Goal: Task Accomplishment & Management: Complete application form

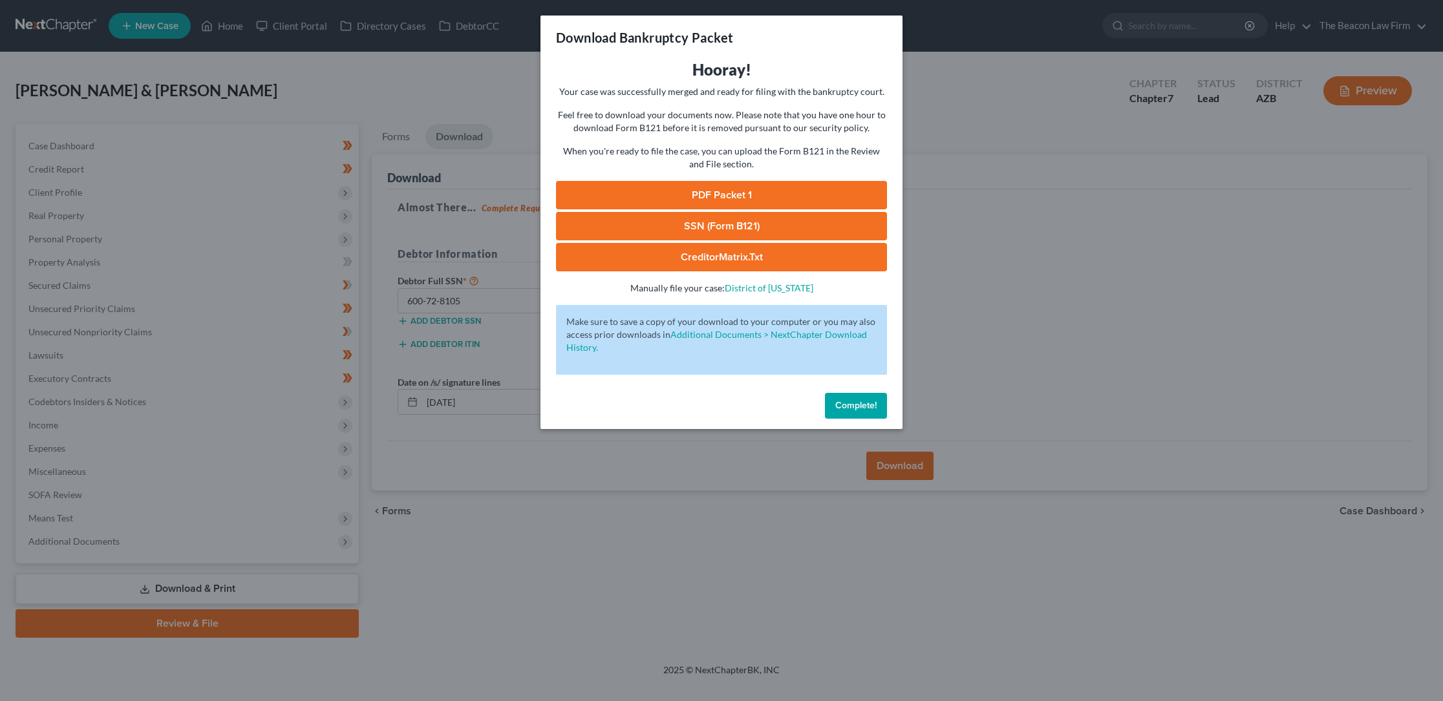
click at [723, 193] on link "PDF Packet 1" at bounding box center [721, 195] width 331 height 28
click at [856, 401] on span "Complete!" at bounding box center [855, 405] width 41 height 11
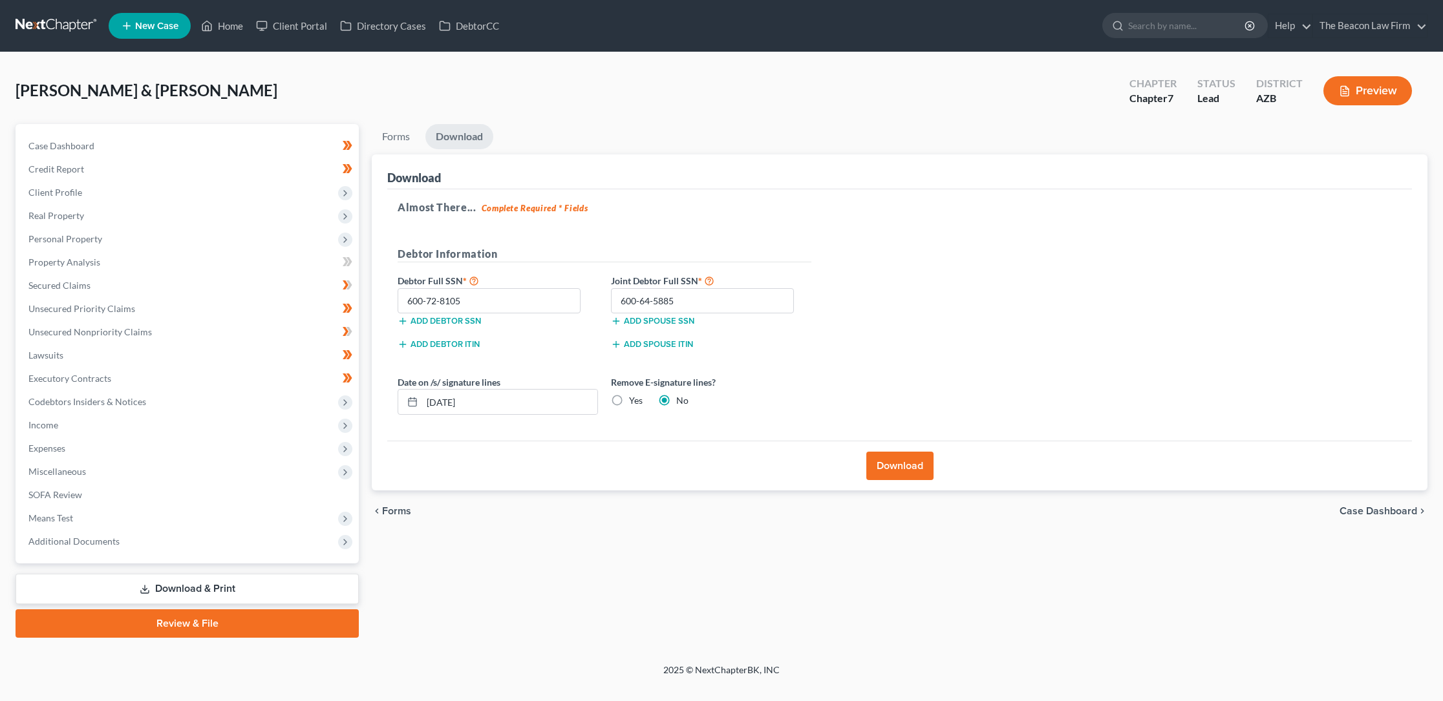
click at [187, 621] on link "Review & File" at bounding box center [187, 624] width 343 height 28
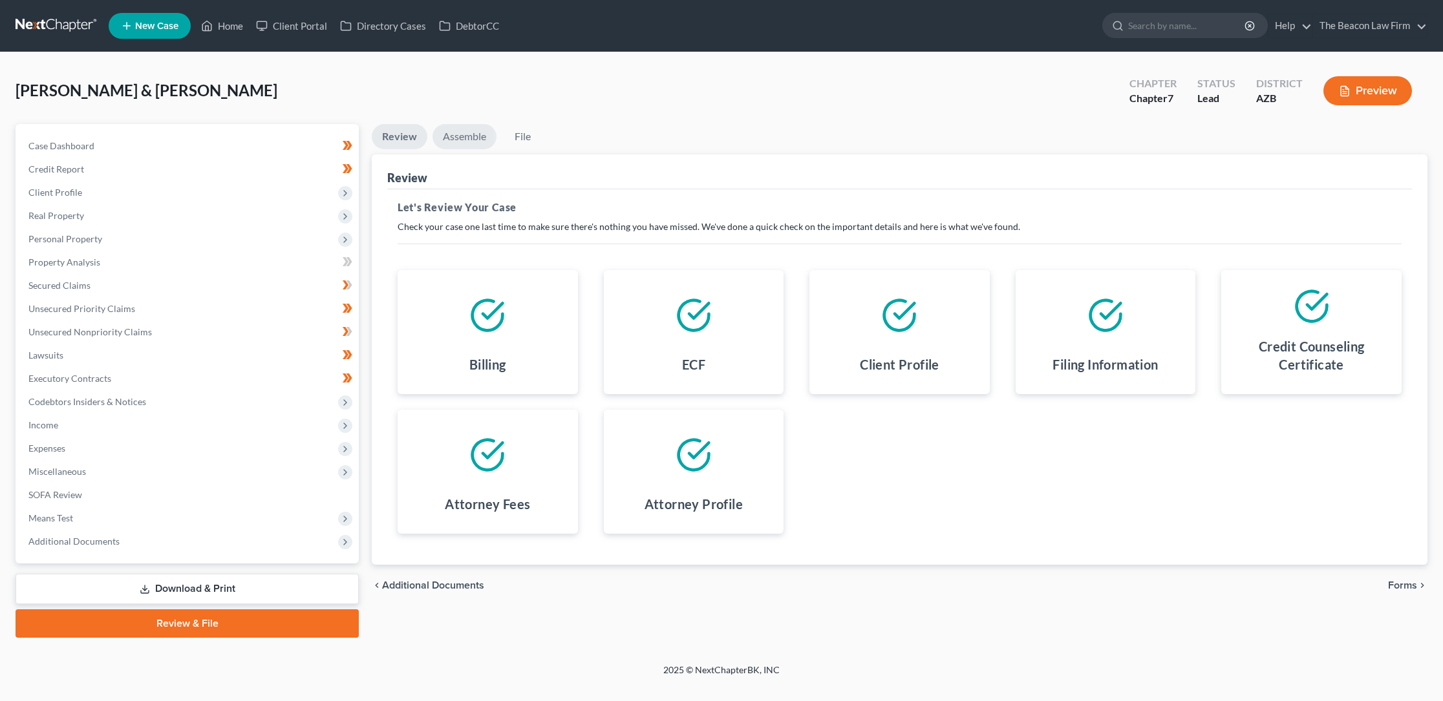
click at [467, 136] on link "Assemble" at bounding box center [464, 136] width 64 height 25
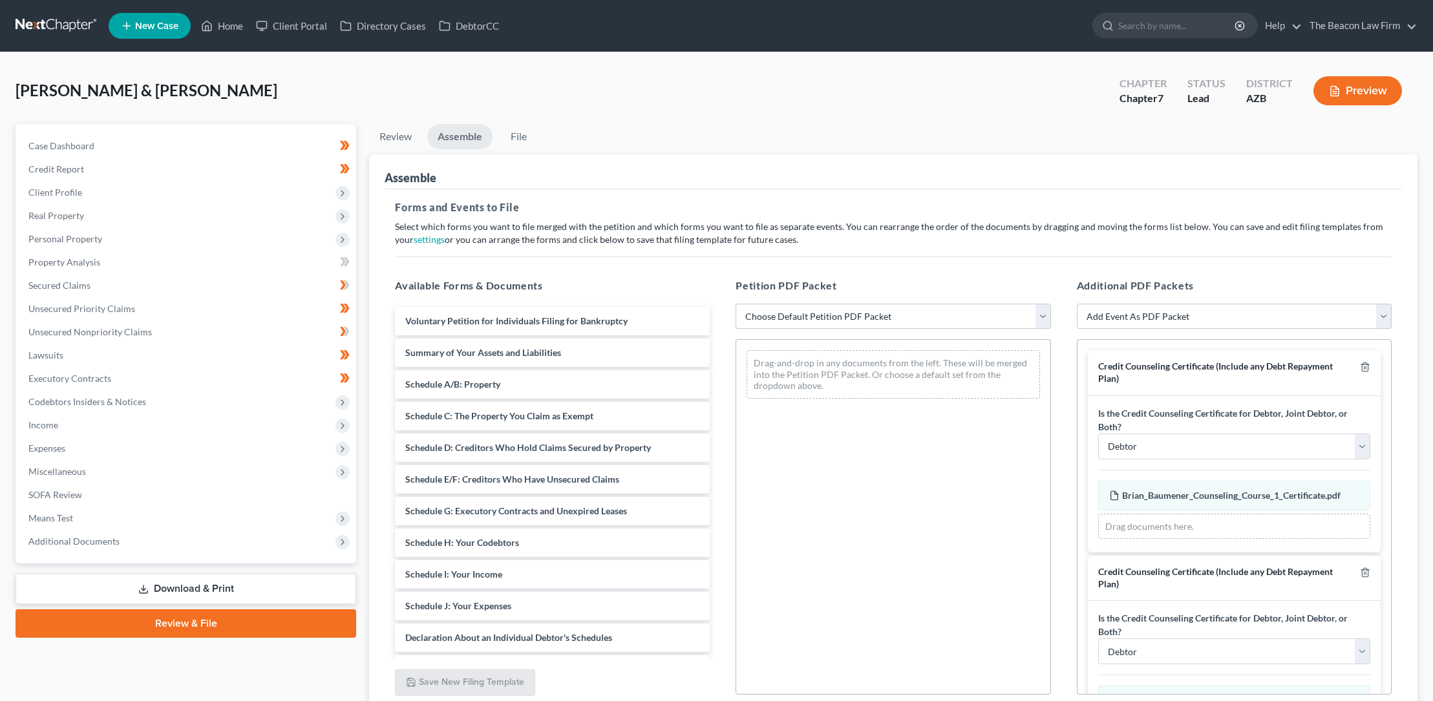
click at [774, 312] on select "Choose Default Petition PDF Packet Complete Bankruptcy Petition (all forms and …" at bounding box center [893, 317] width 315 height 26
select select "0"
click at [736, 304] on select "Choose Default Petition PDF Packet Complete Bankruptcy Petition (all forms and …" at bounding box center [893, 317] width 315 height 26
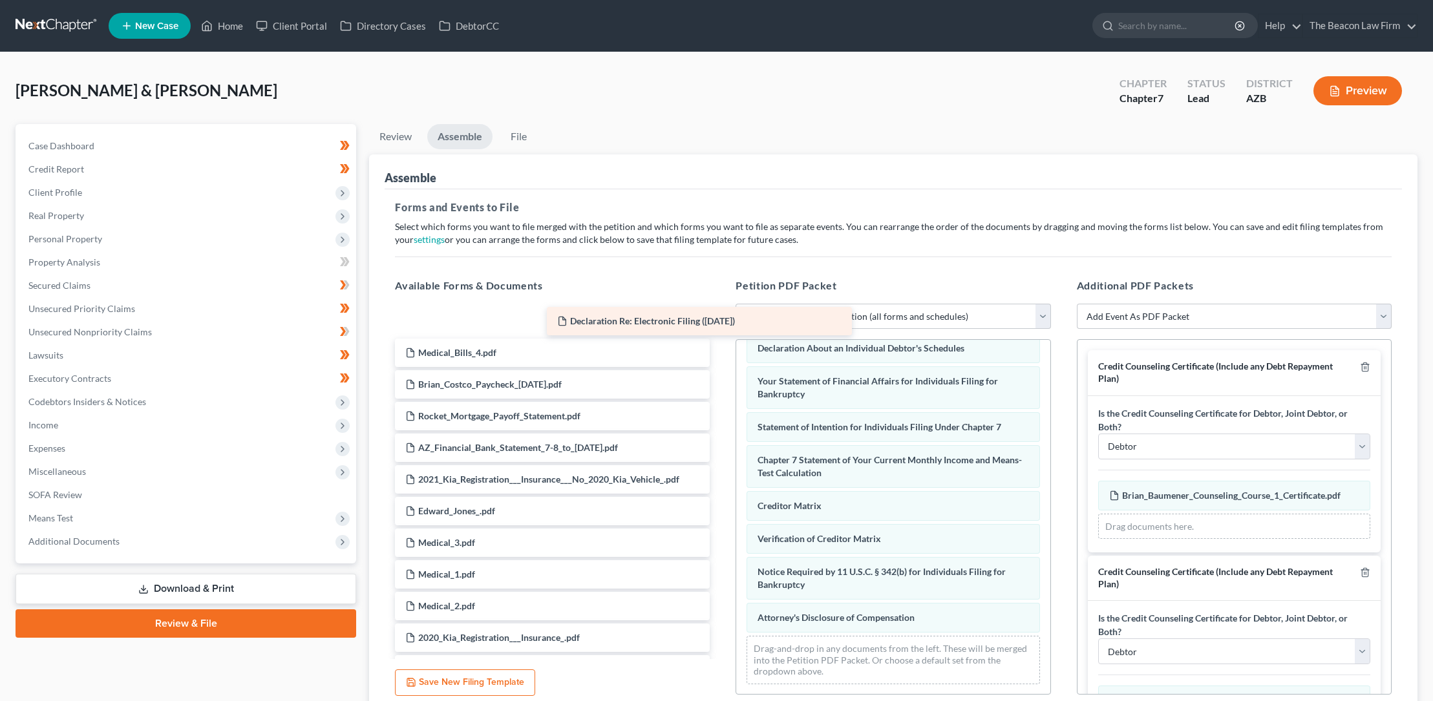
scroll to position [347, 0]
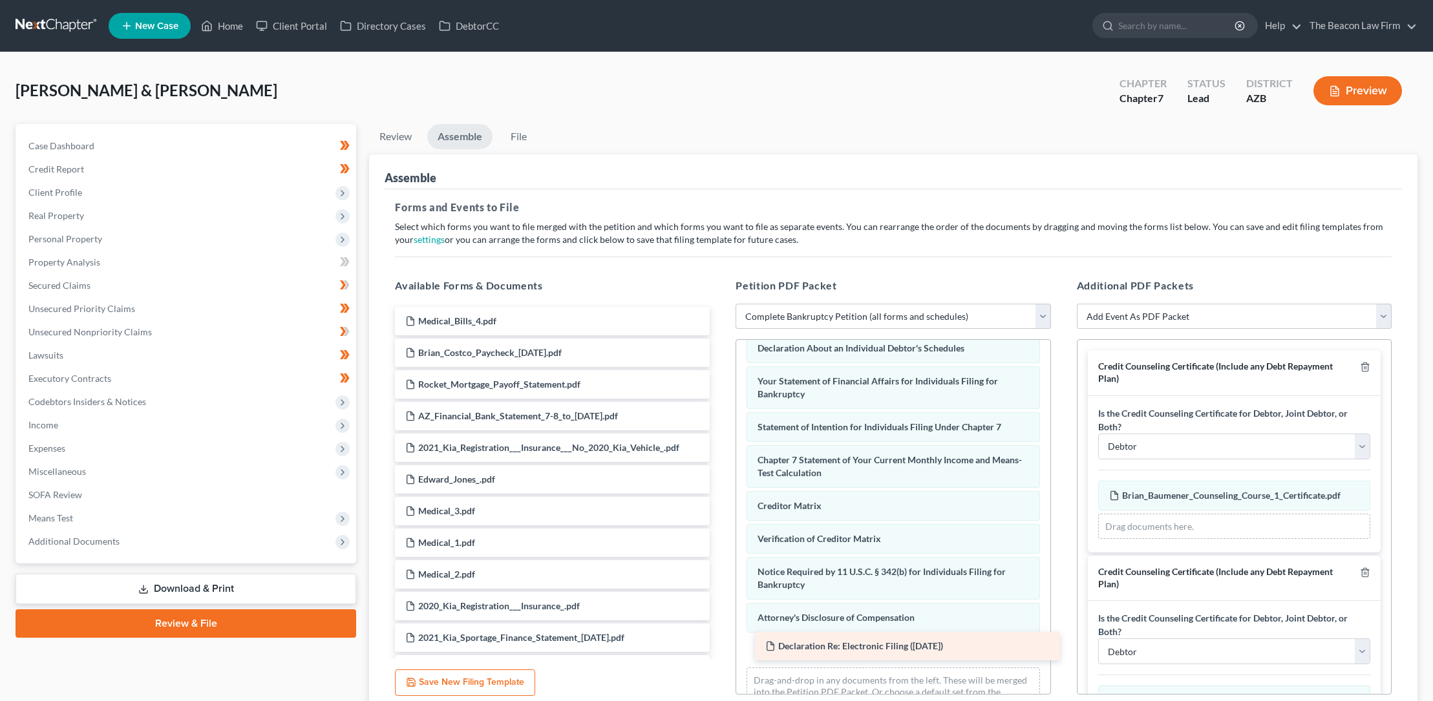
drag, startPoint x: 529, startPoint y: 318, endPoint x: 888, endPoint y: 645, distance: 485.5
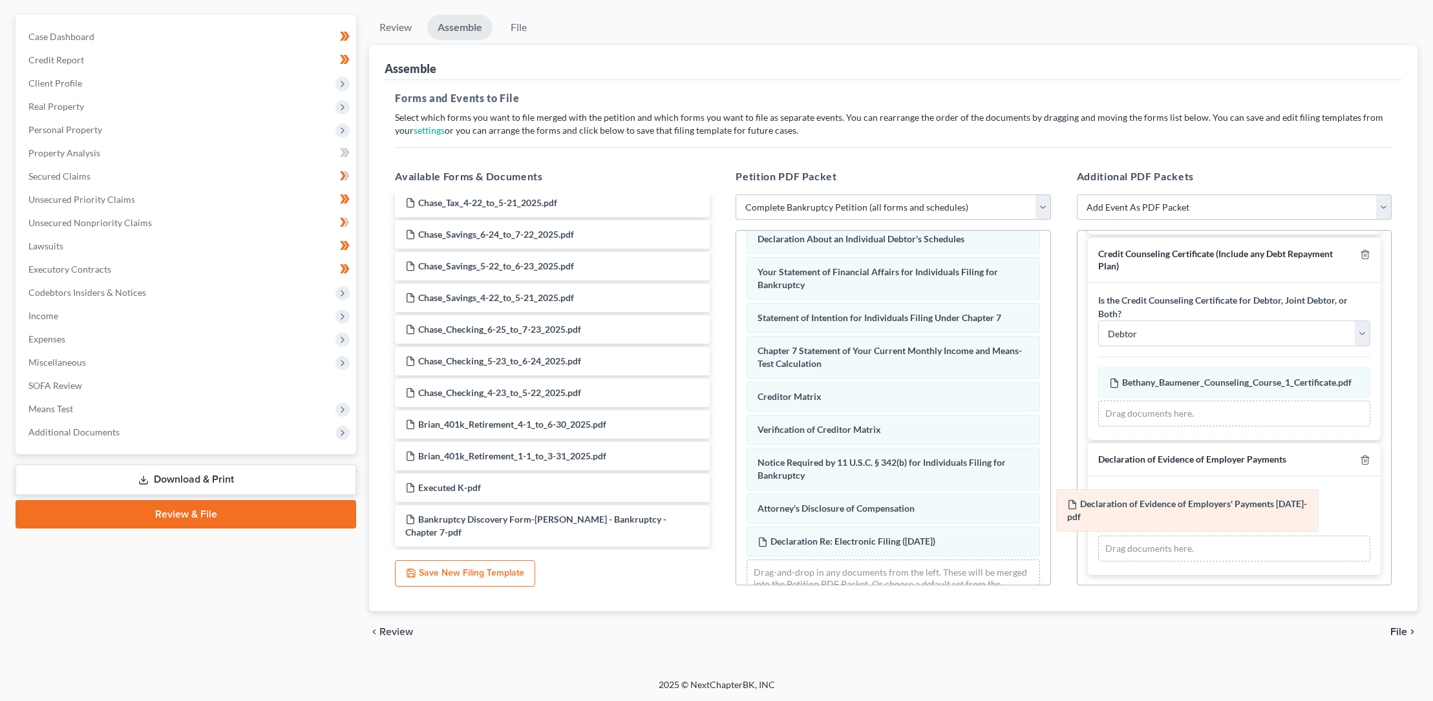
scroll to position [176, 0]
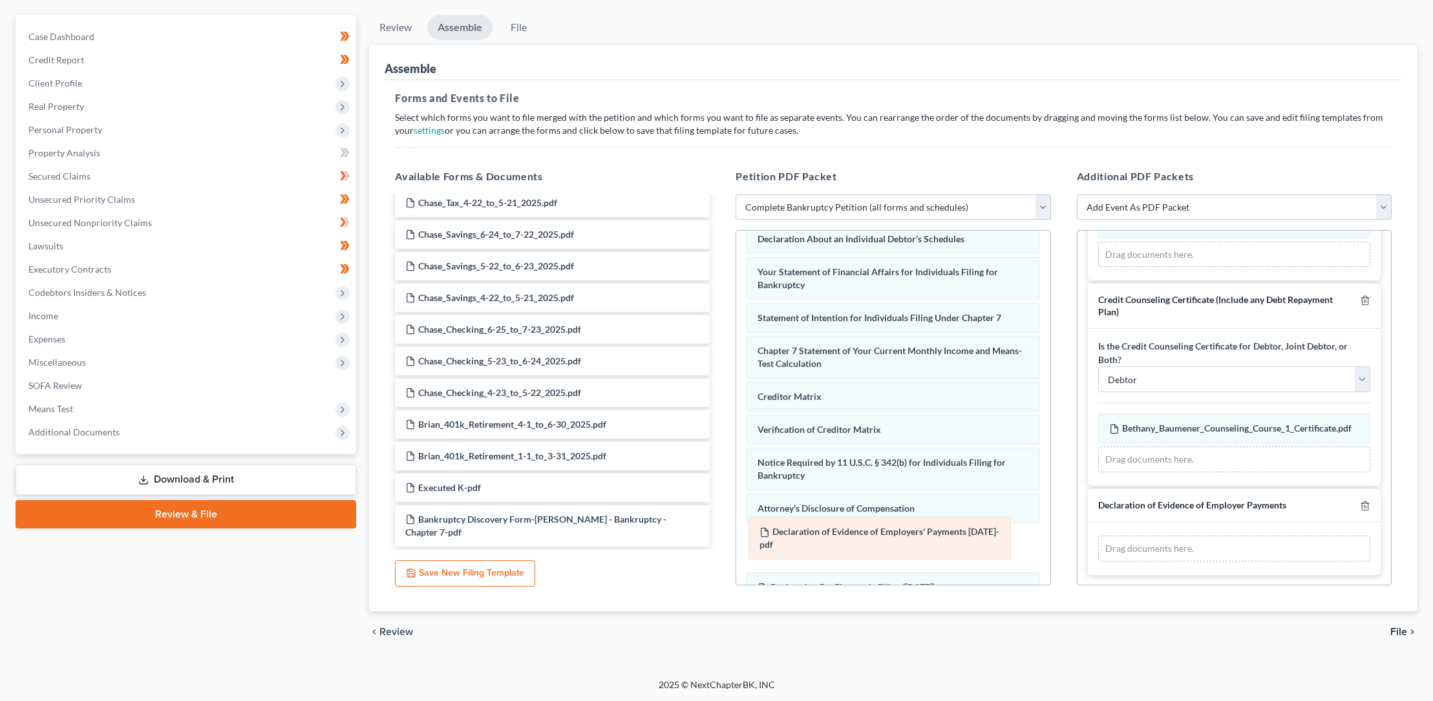
drag, startPoint x: 1195, startPoint y: 503, endPoint x: 845, endPoint y: 531, distance: 350.9
click at [1098, 536] on div "Declaration of Evidence of Employers' Payments [DATE]-pdf Amended Declaration o…" at bounding box center [1234, 549] width 272 height 26
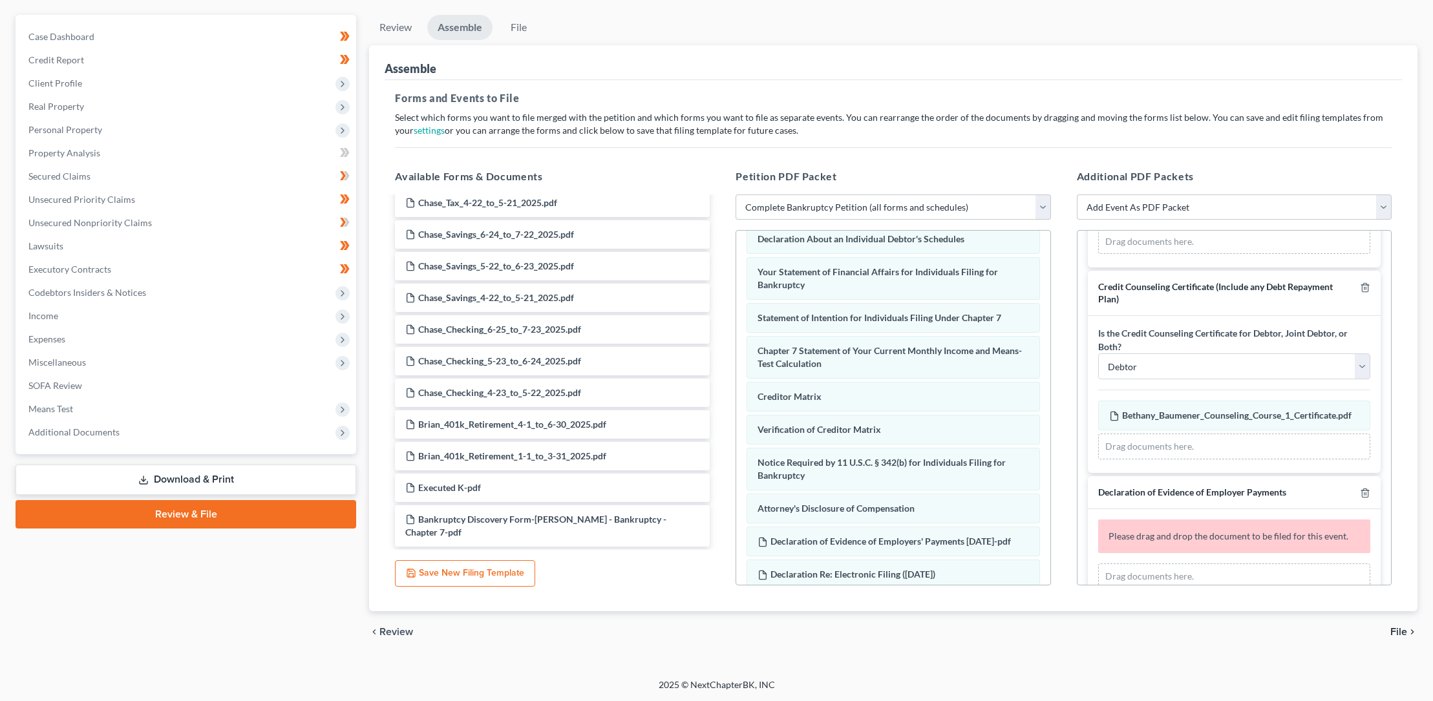
scroll to position [217, 0]
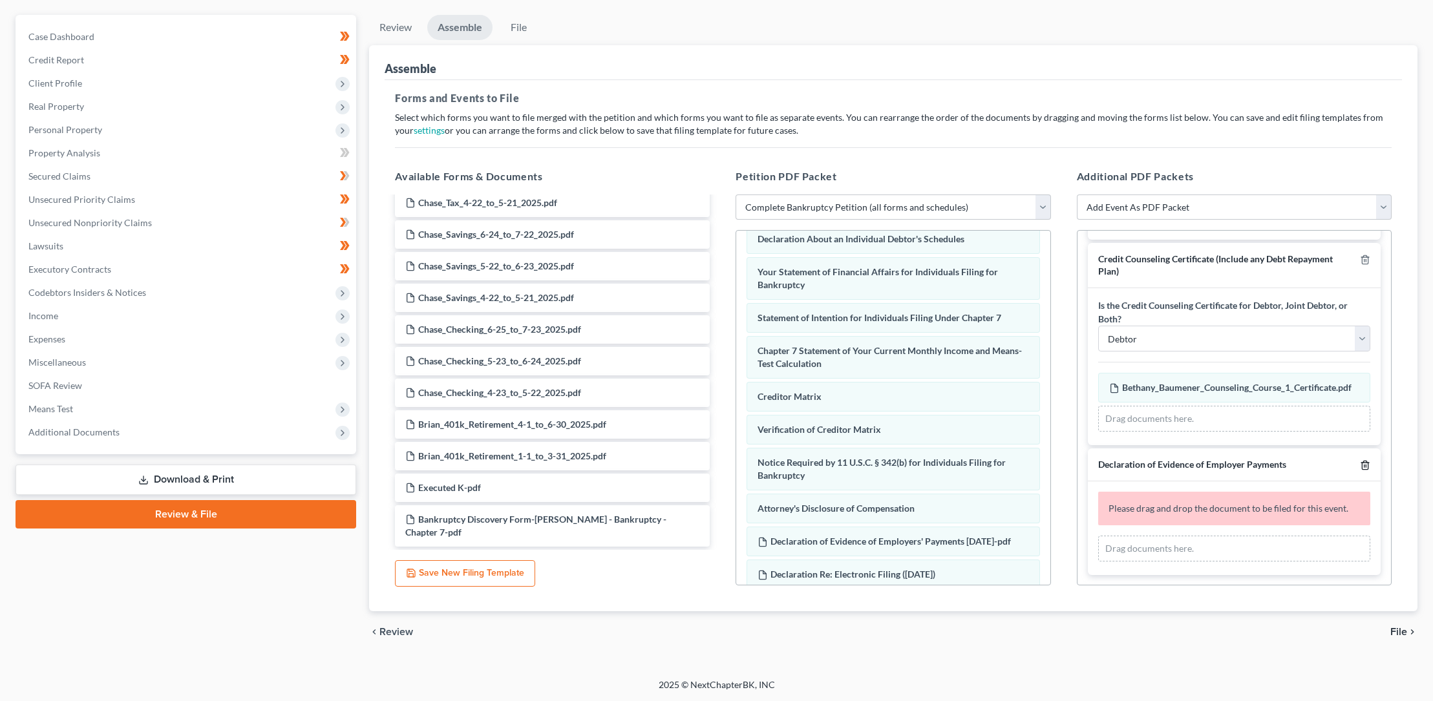
click at [1362, 461] on icon "button" at bounding box center [1365, 465] width 6 height 8
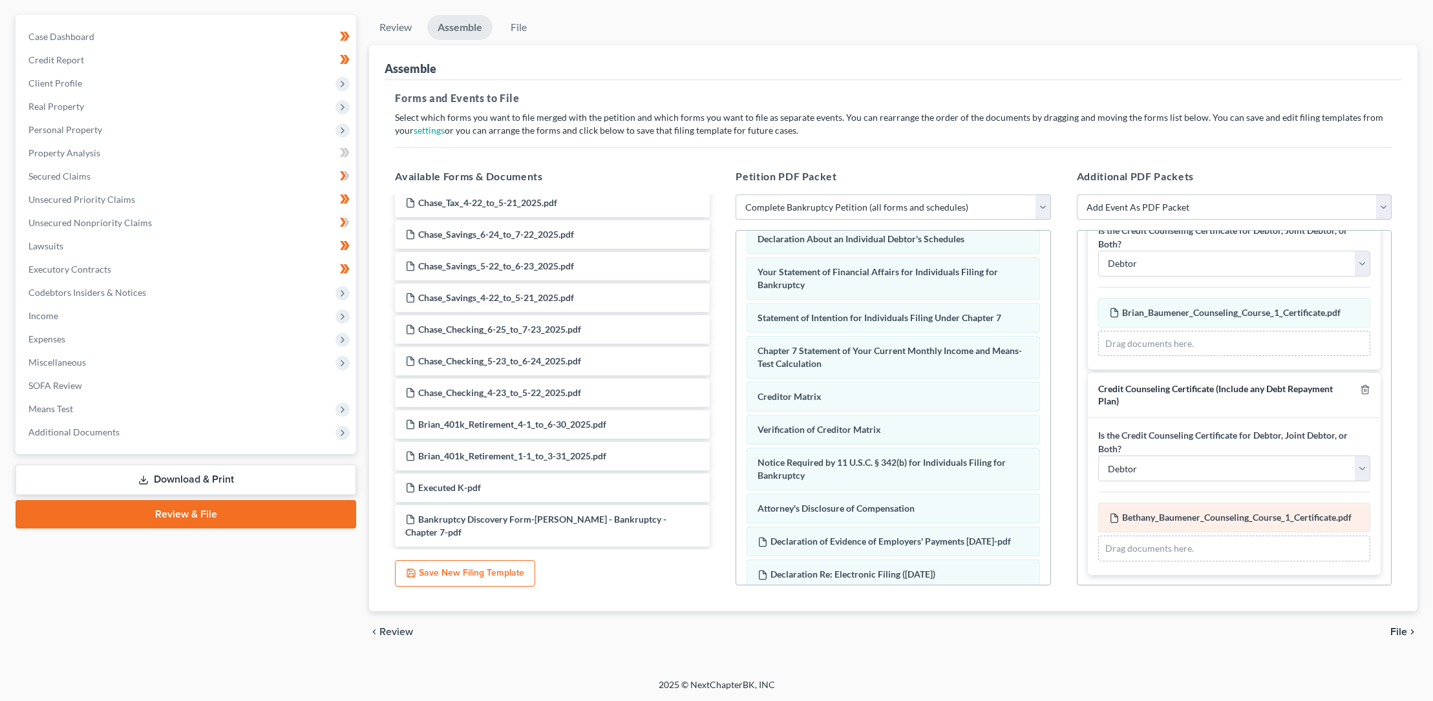
scroll to position [87, 0]
click at [1354, 458] on select "Debtor Joint Debtor Debtor and Joint Debtor" at bounding box center [1234, 469] width 272 height 26
select select "1"
click at [1098, 456] on select "Debtor Joint Debtor Debtor and Joint Debtor" at bounding box center [1234, 469] width 272 height 26
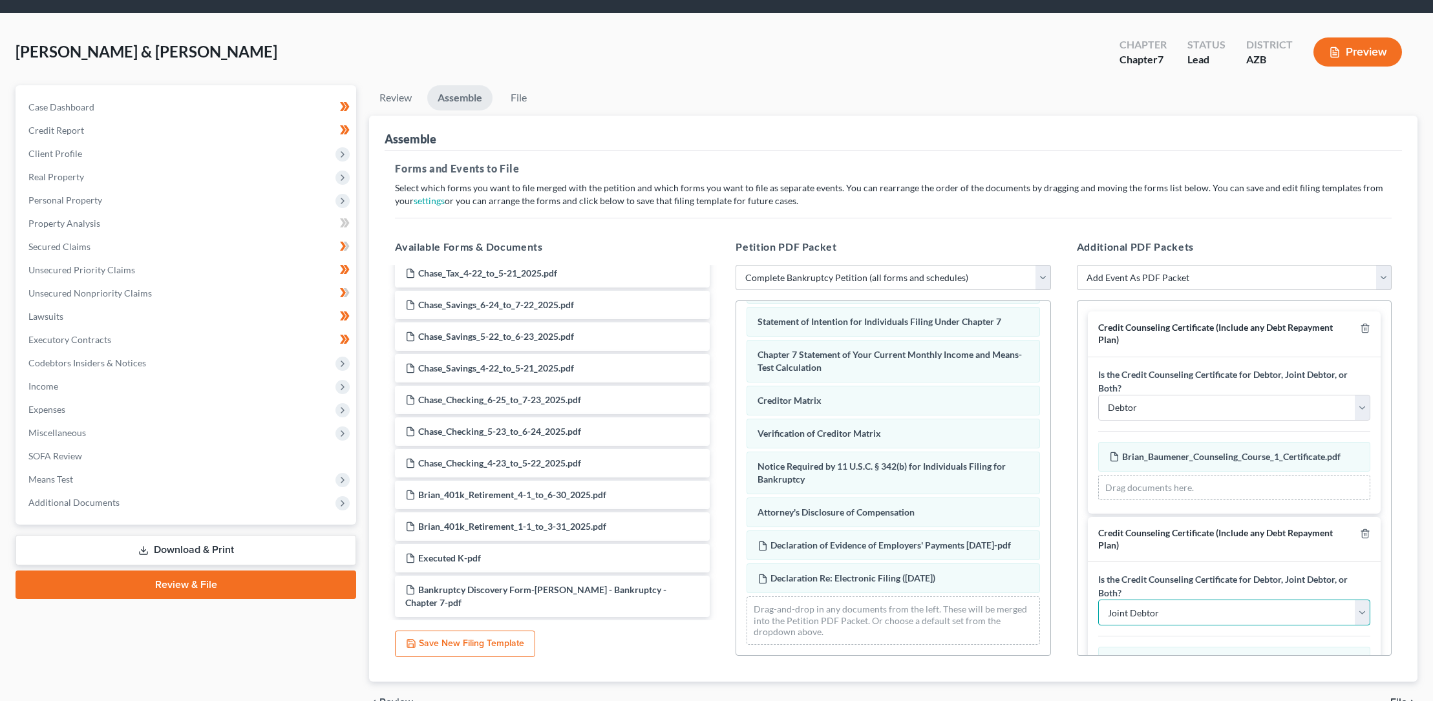
scroll to position [109, 0]
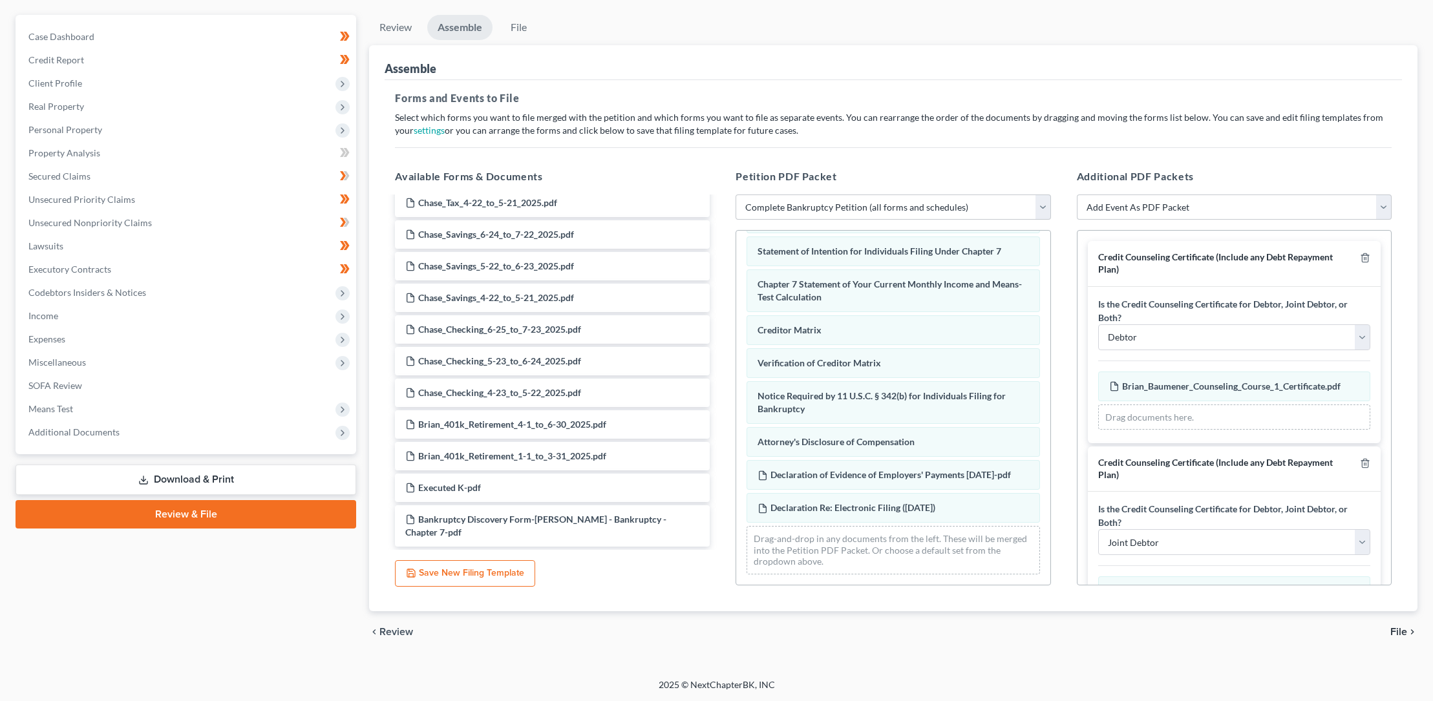
click at [1399, 632] on span "File" at bounding box center [1399, 632] width 17 height 10
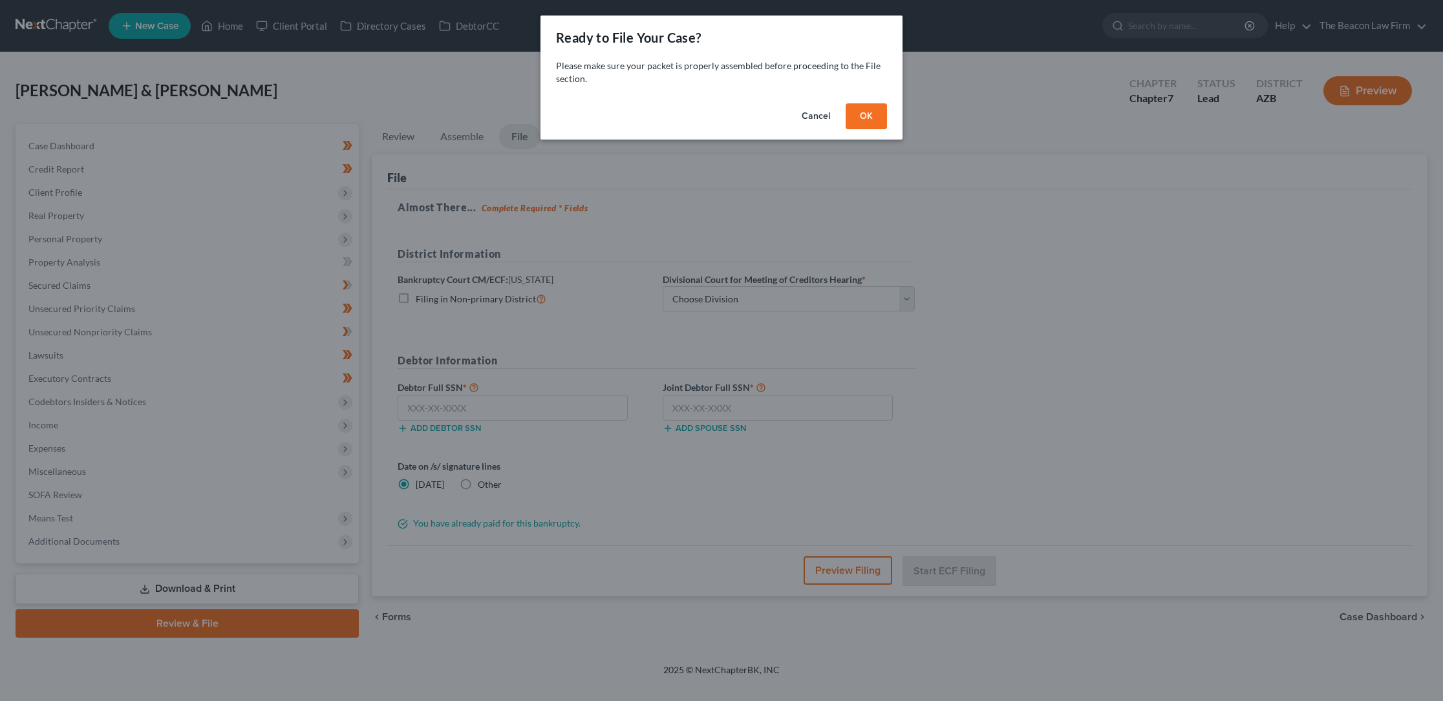
click at [864, 112] on button "OK" at bounding box center [866, 116] width 41 height 26
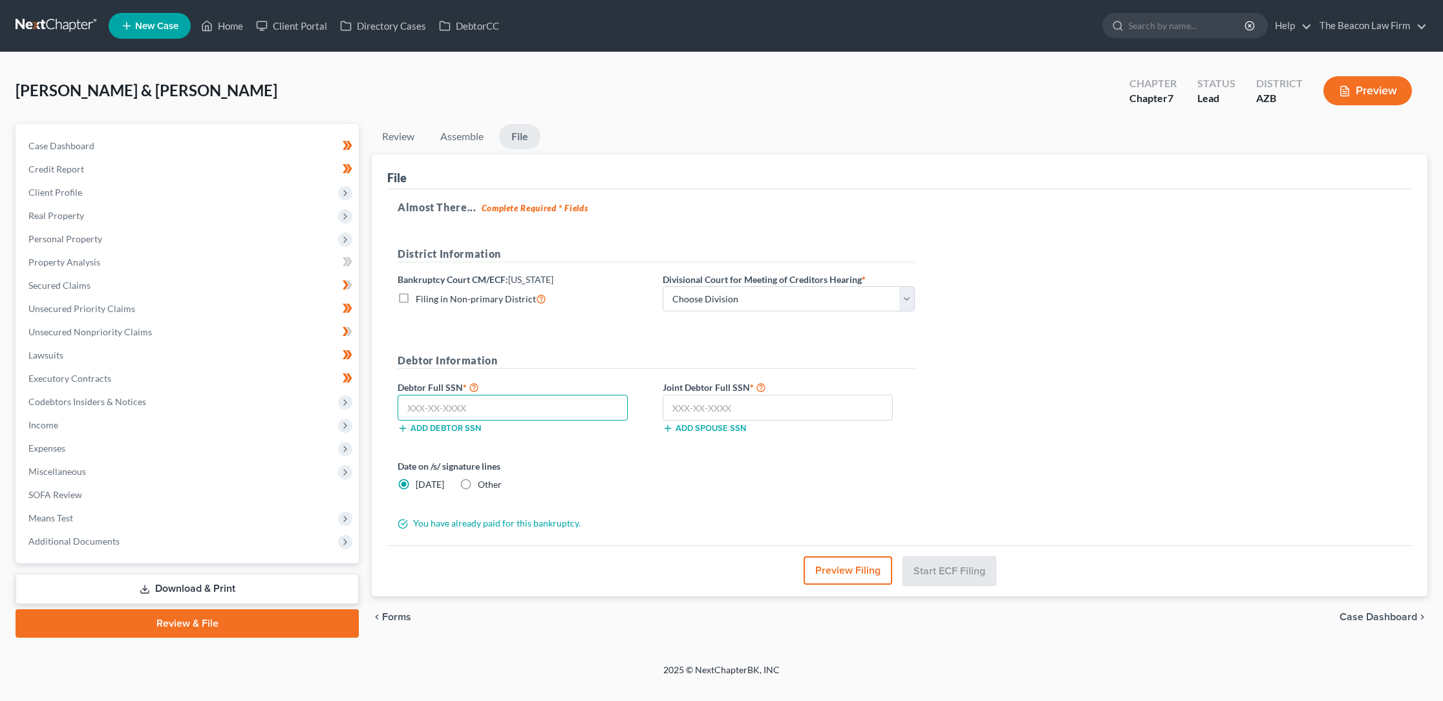
click at [408, 409] on input "text" at bounding box center [513, 408] width 230 height 26
type input "600-72-8105"
type input "600-64-5885"
click at [848, 571] on button "Preview Filing" at bounding box center [848, 571] width 89 height 28
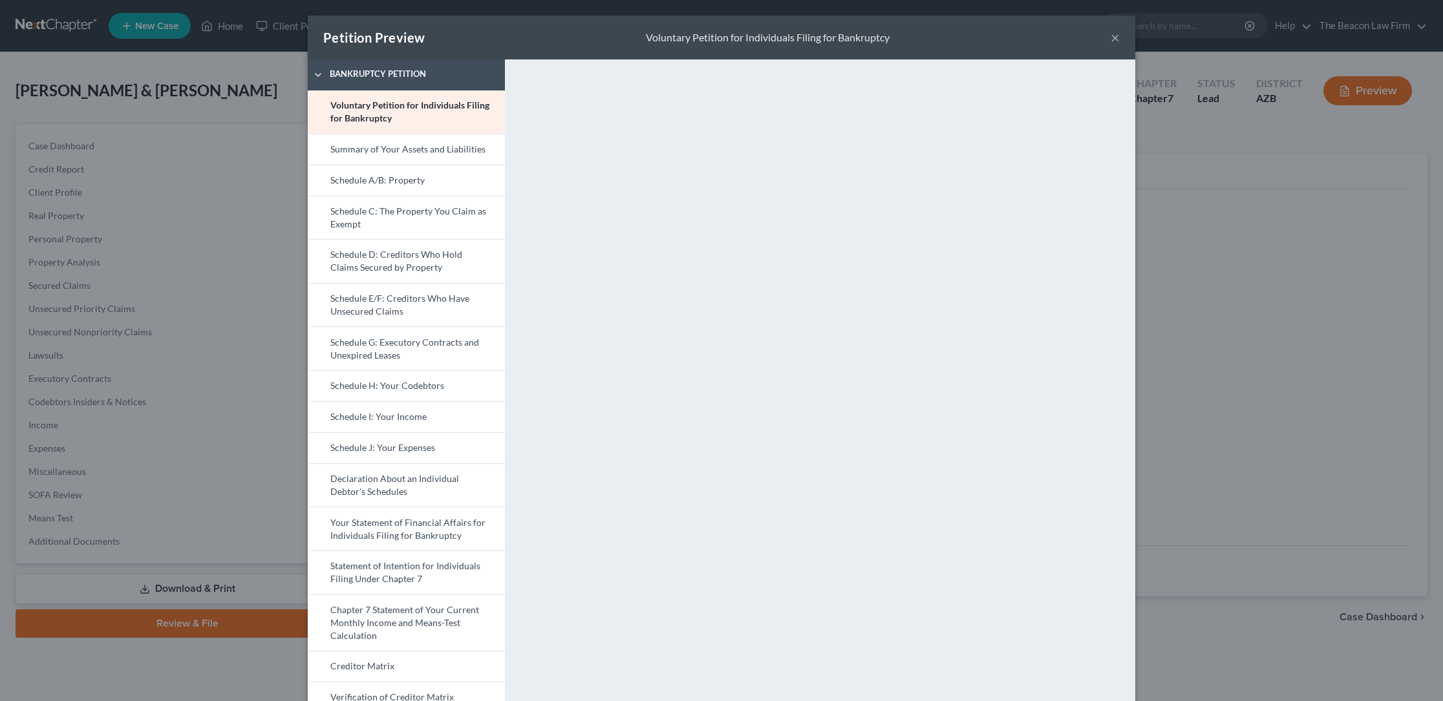
click at [1111, 38] on button "×" at bounding box center [1115, 38] width 9 height 16
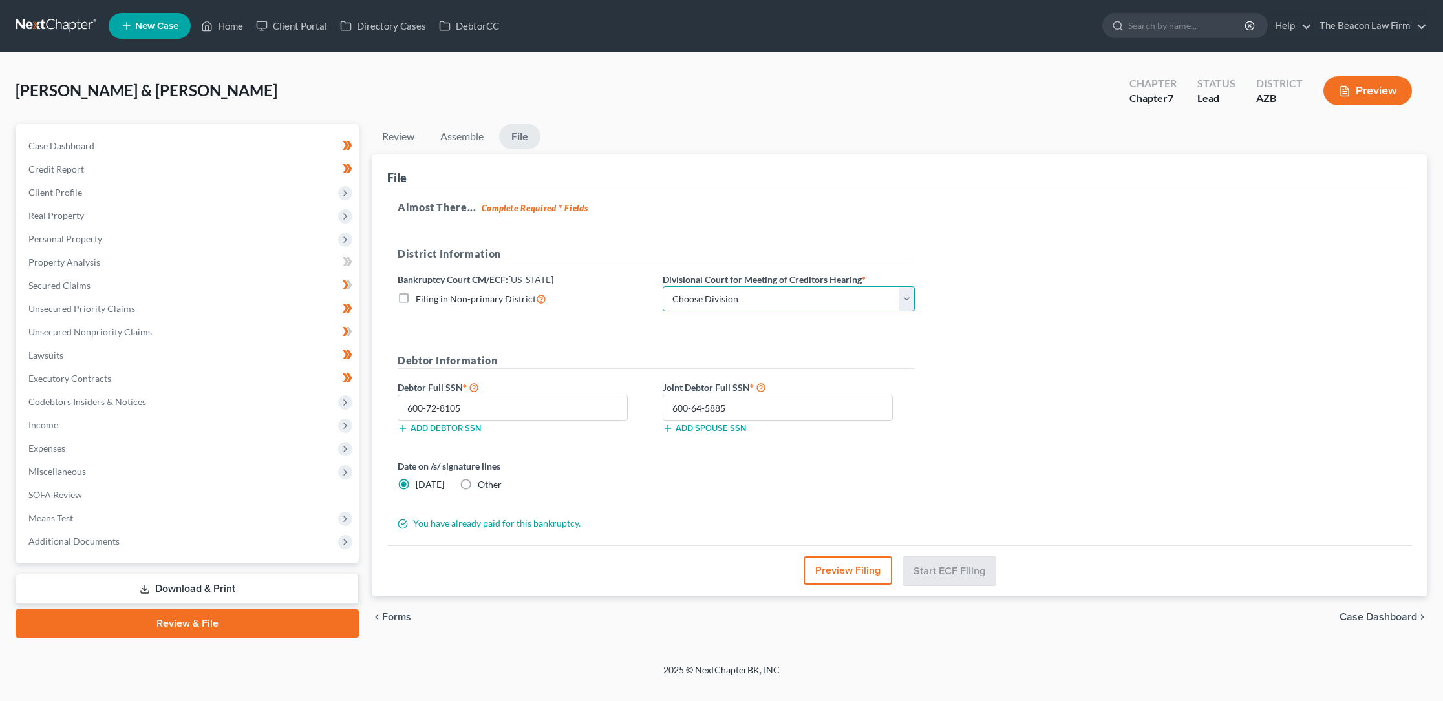
click at [904, 300] on select "Choose Division Phoenix [GEOGRAPHIC_DATA] [PERSON_NAME]" at bounding box center [789, 299] width 252 height 26
select select "0"
click at [663, 286] on select "Choose Division Phoenix [GEOGRAPHIC_DATA] [PERSON_NAME]" at bounding box center [789, 299] width 252 height 26
click at [943, 568] on button "Start ECF Filing" at bounding box center [949, 571] width 92 height 28
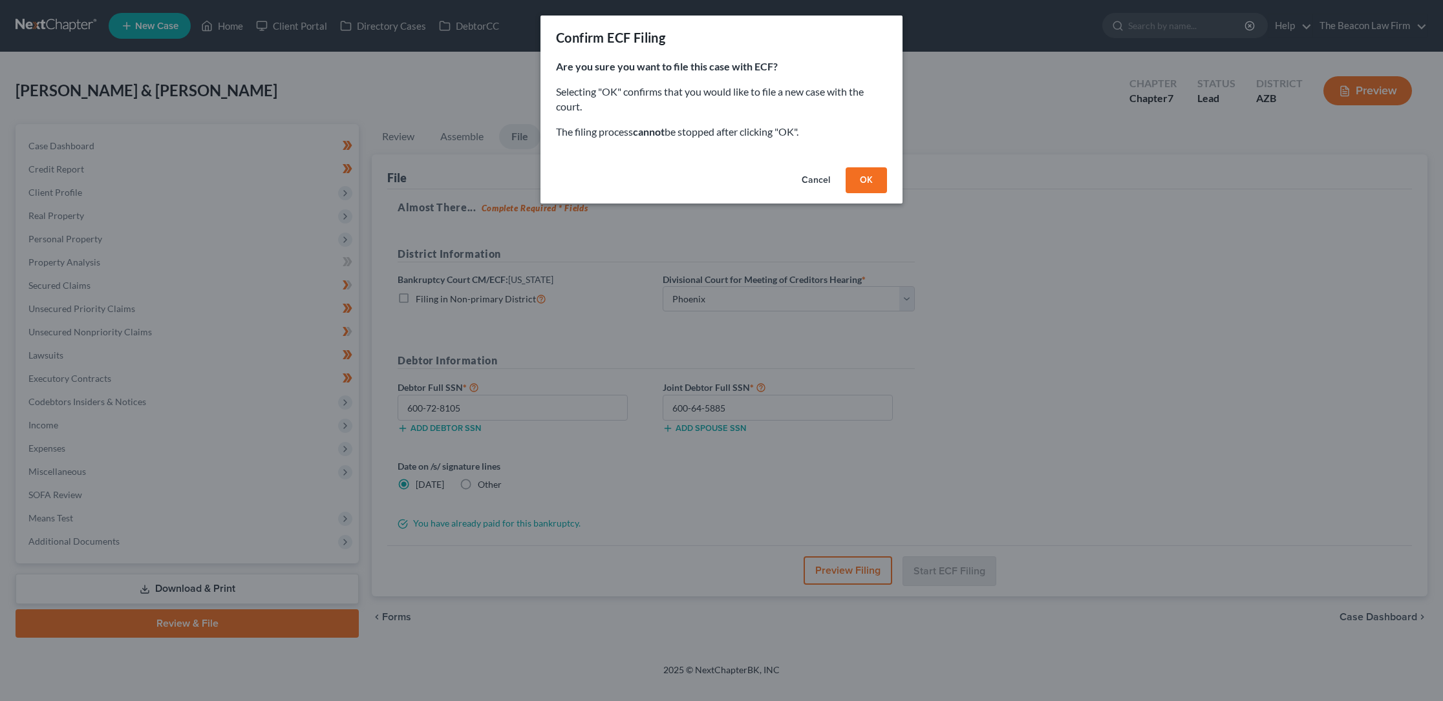
click at [867, 176] on button "OK" at bounding box center [866, 180] width 41 height 26
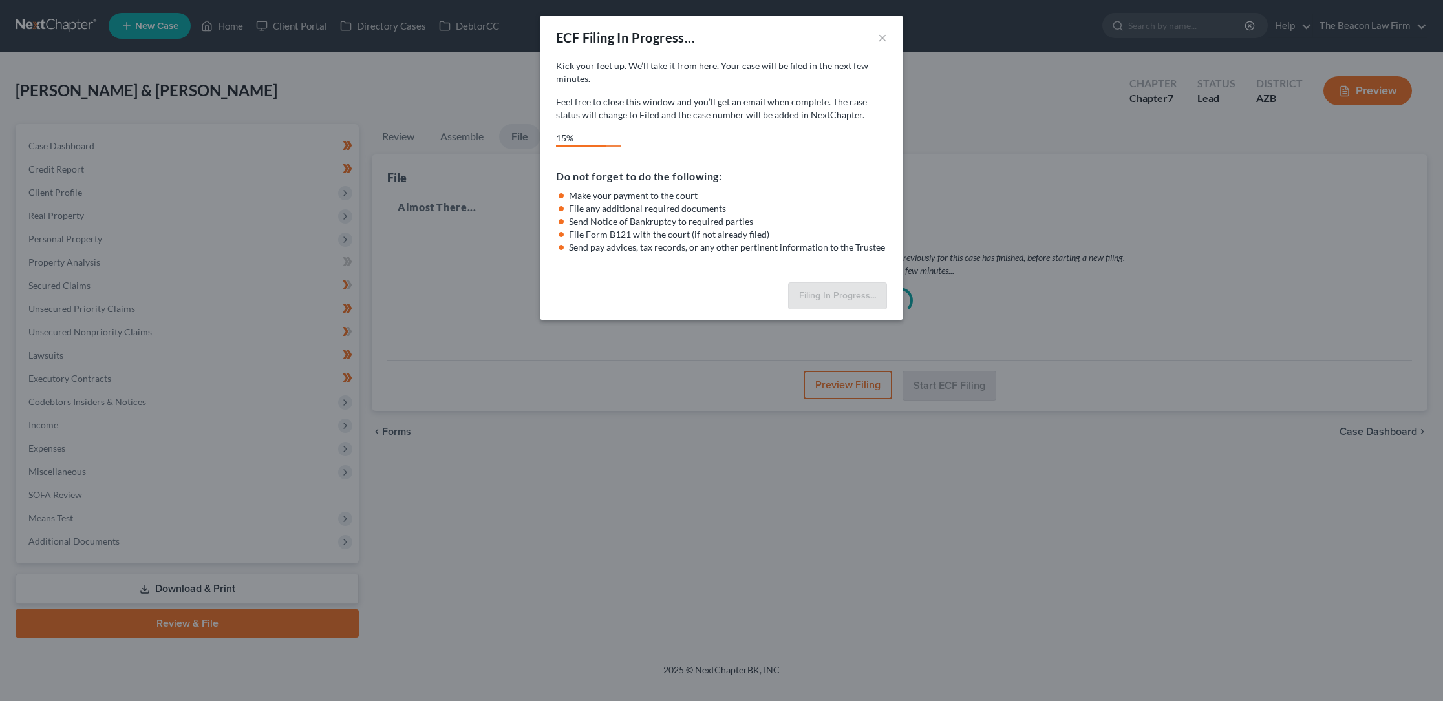
select select "0"
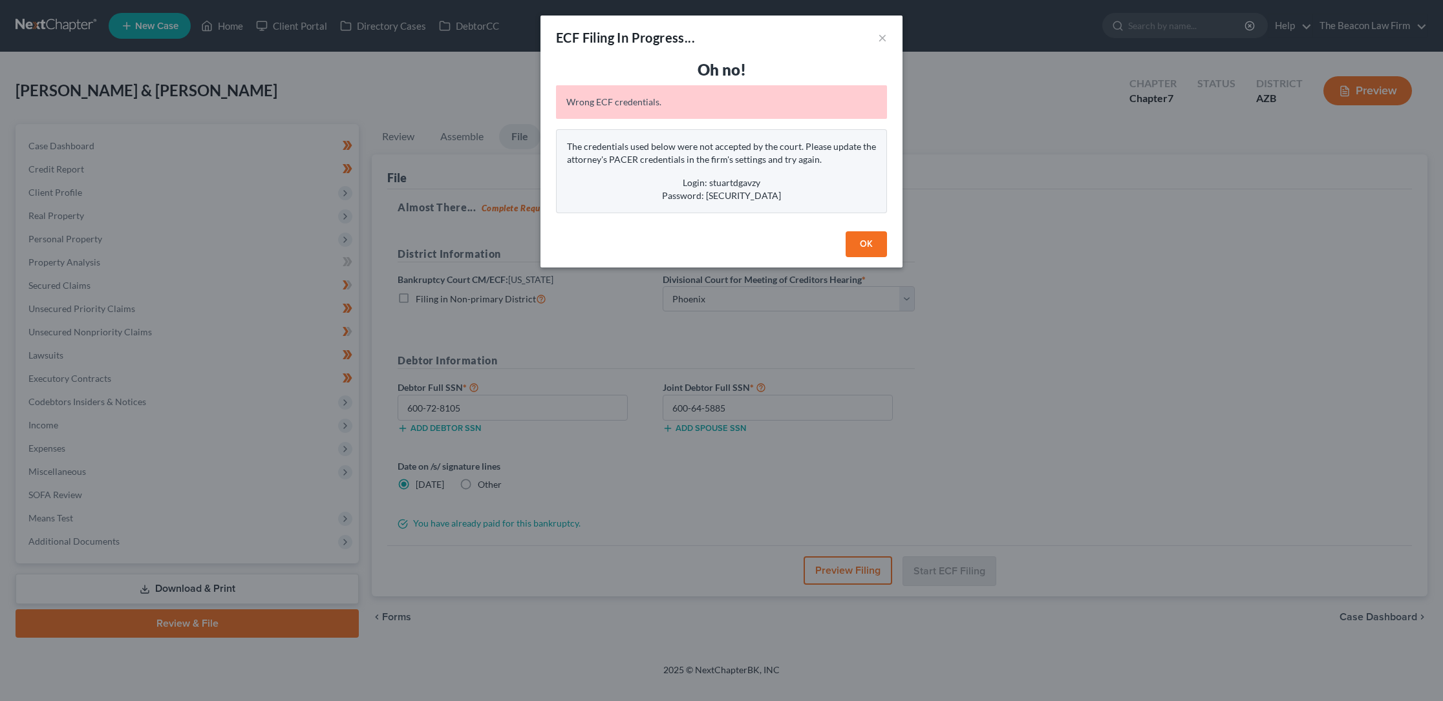
click at [865, 242] on button "OK" at bounding box center [866, 244] width 41 height 26
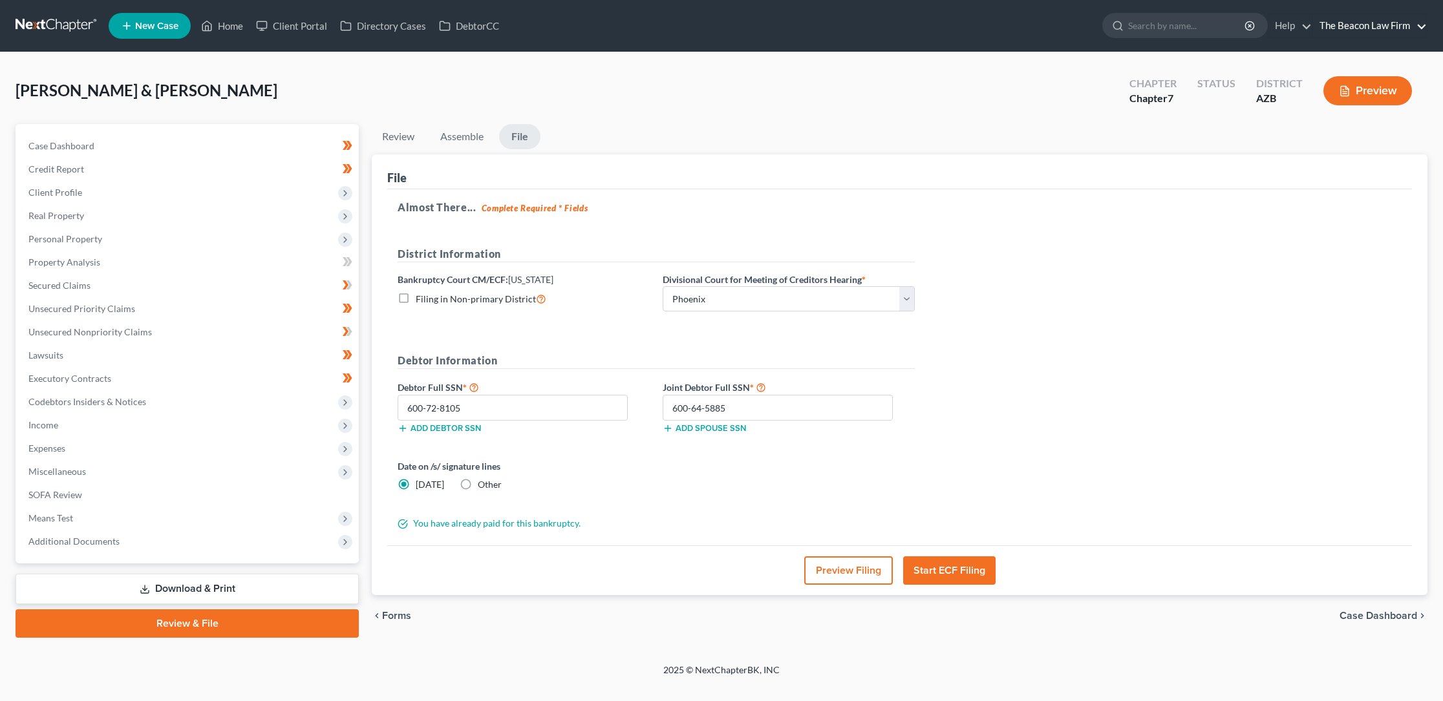
click at [1379, 27] on link "The Beacon Law Firm" at bounding box center [1370, 25] width 114 height 23
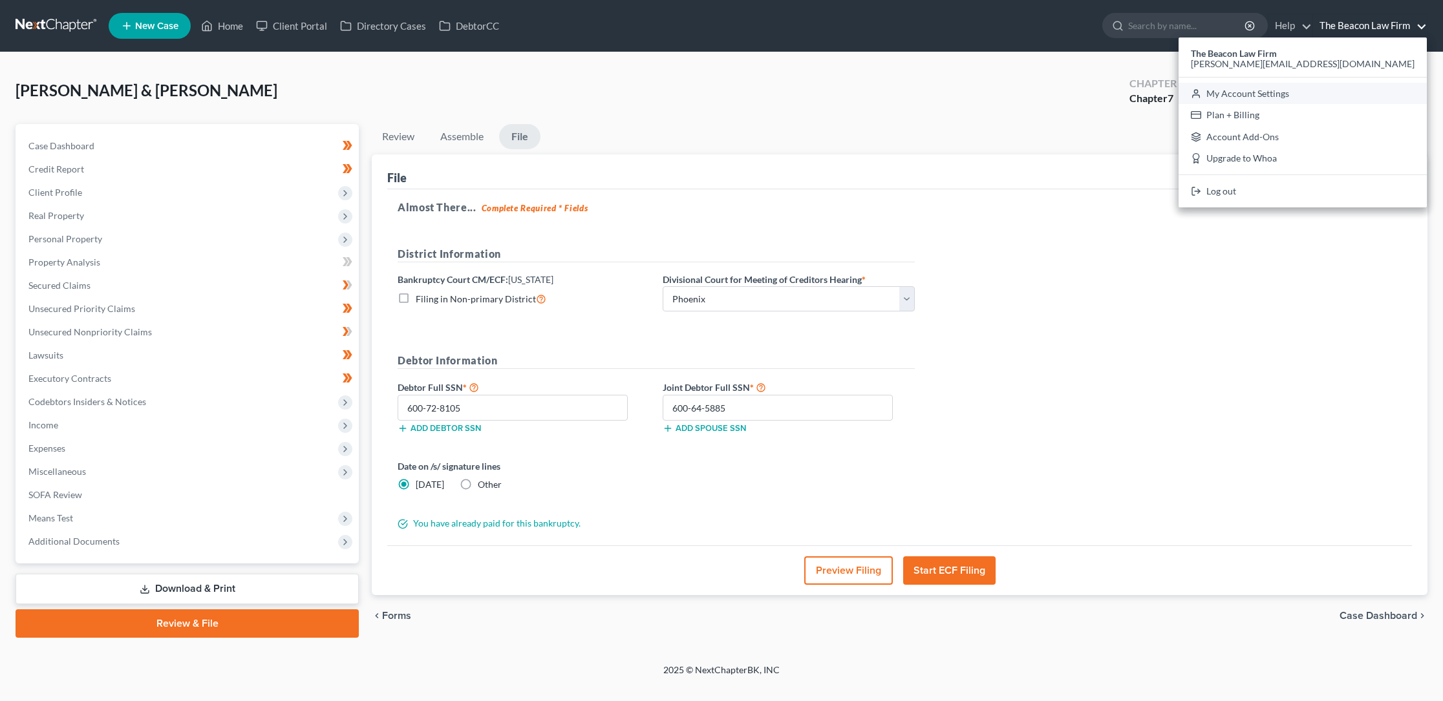
click at [1339, 92] on link "My Account Settings" at bounding box center [1302, 94] width 248 height 22
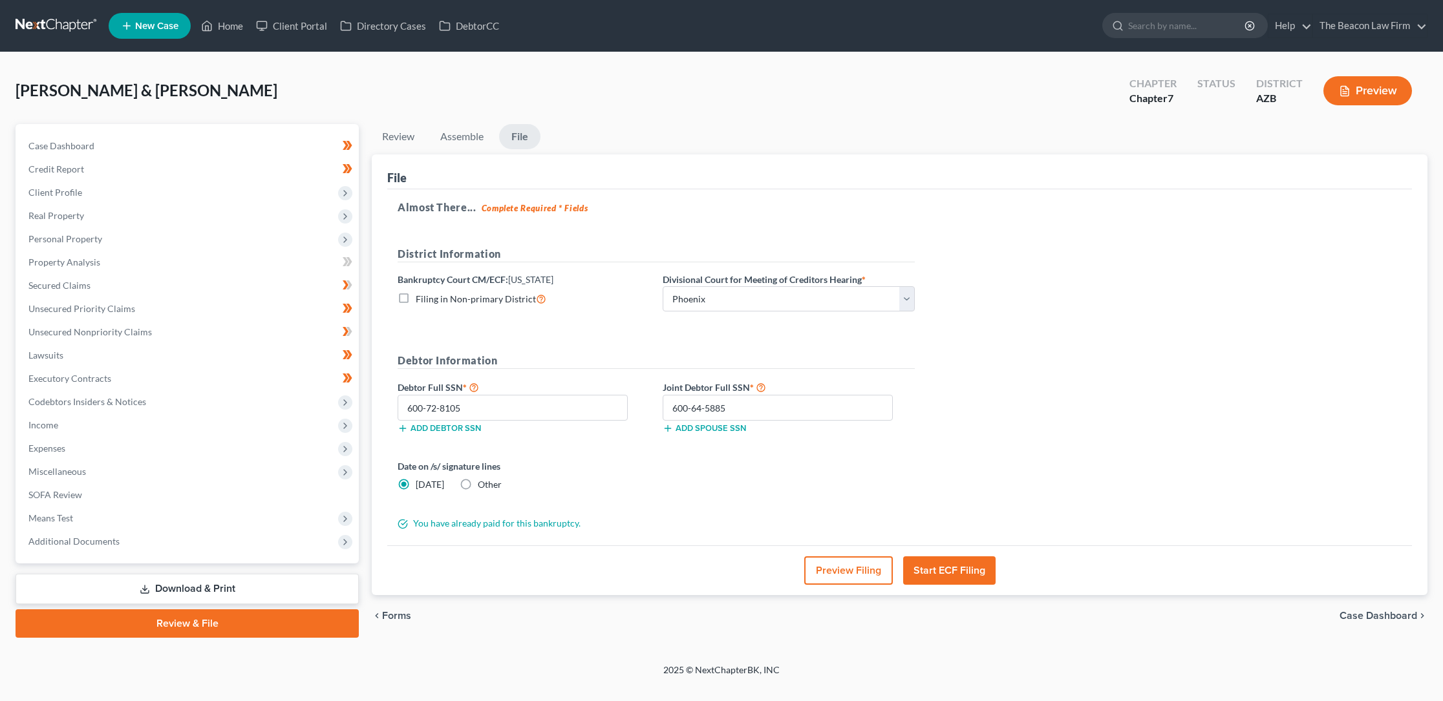
select select "15"
select select "24"
select select "9"
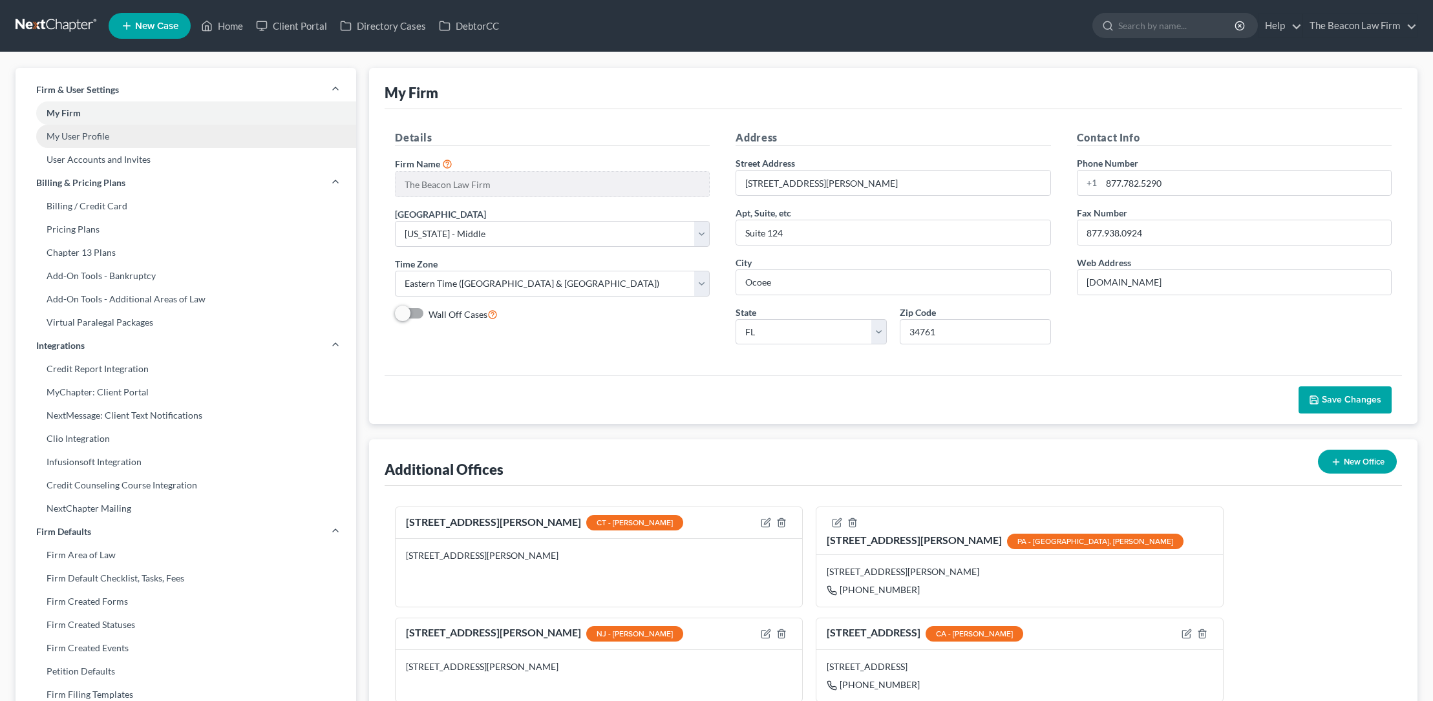
click at [95, 136] on link "My User Profile" at bounding box center [186, 136] width 341 height 23
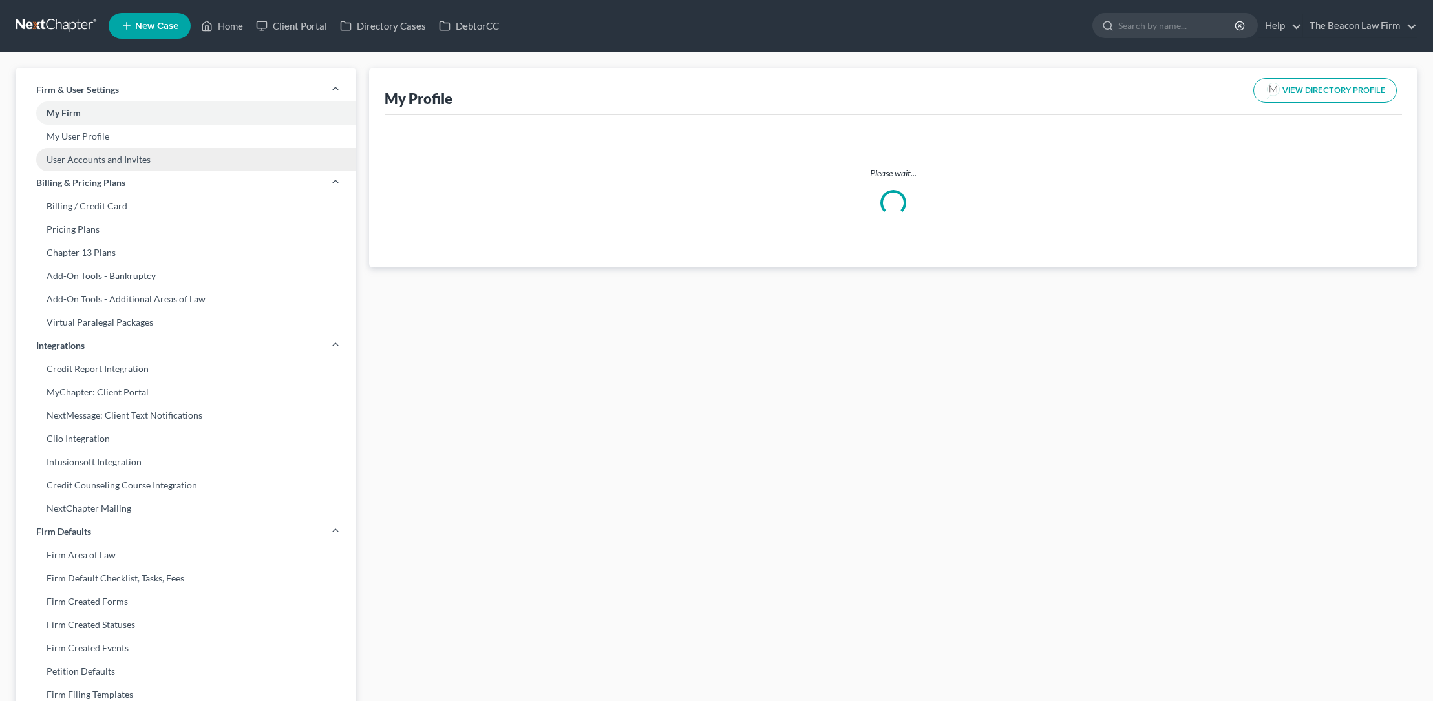
select select "3"
select select "4"
select select "attorney"
select select "1"
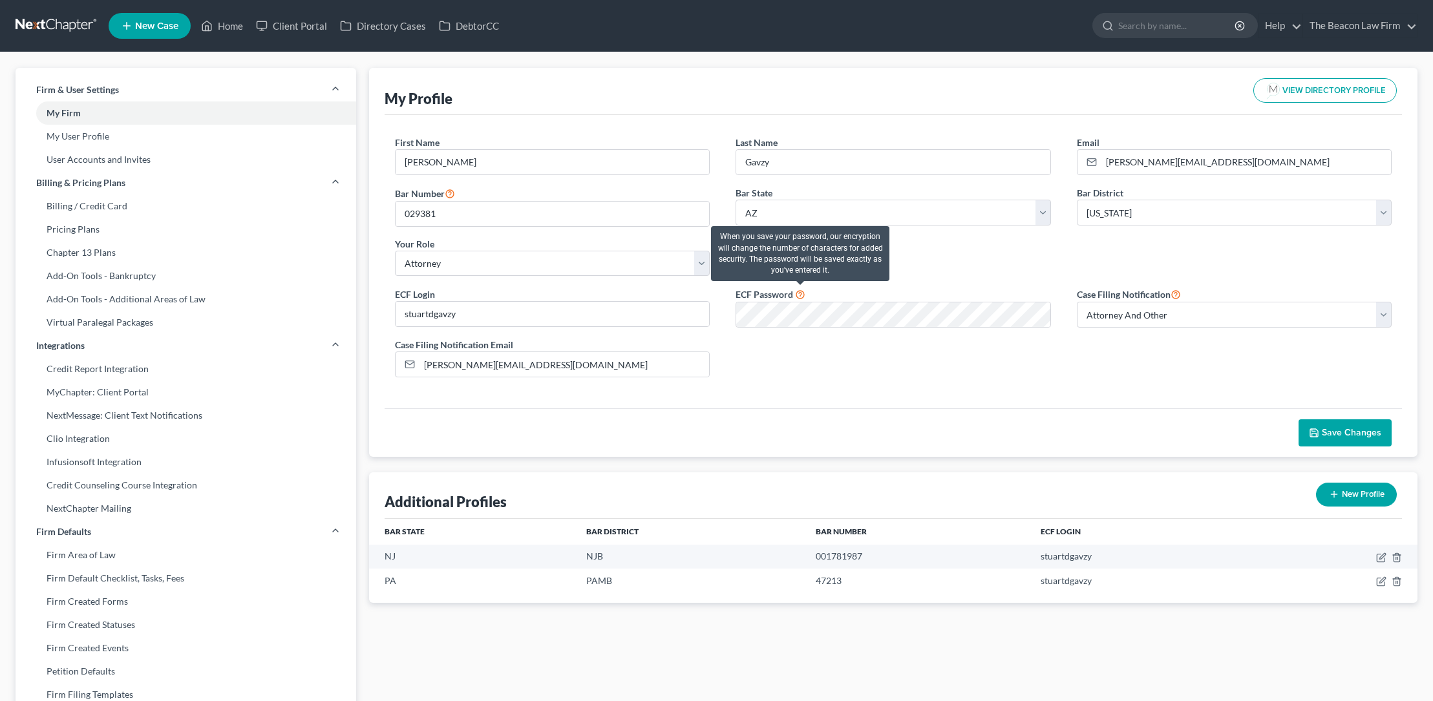
click at [801, 295] on icon at bounding box center [800, 294] width 10 height 12
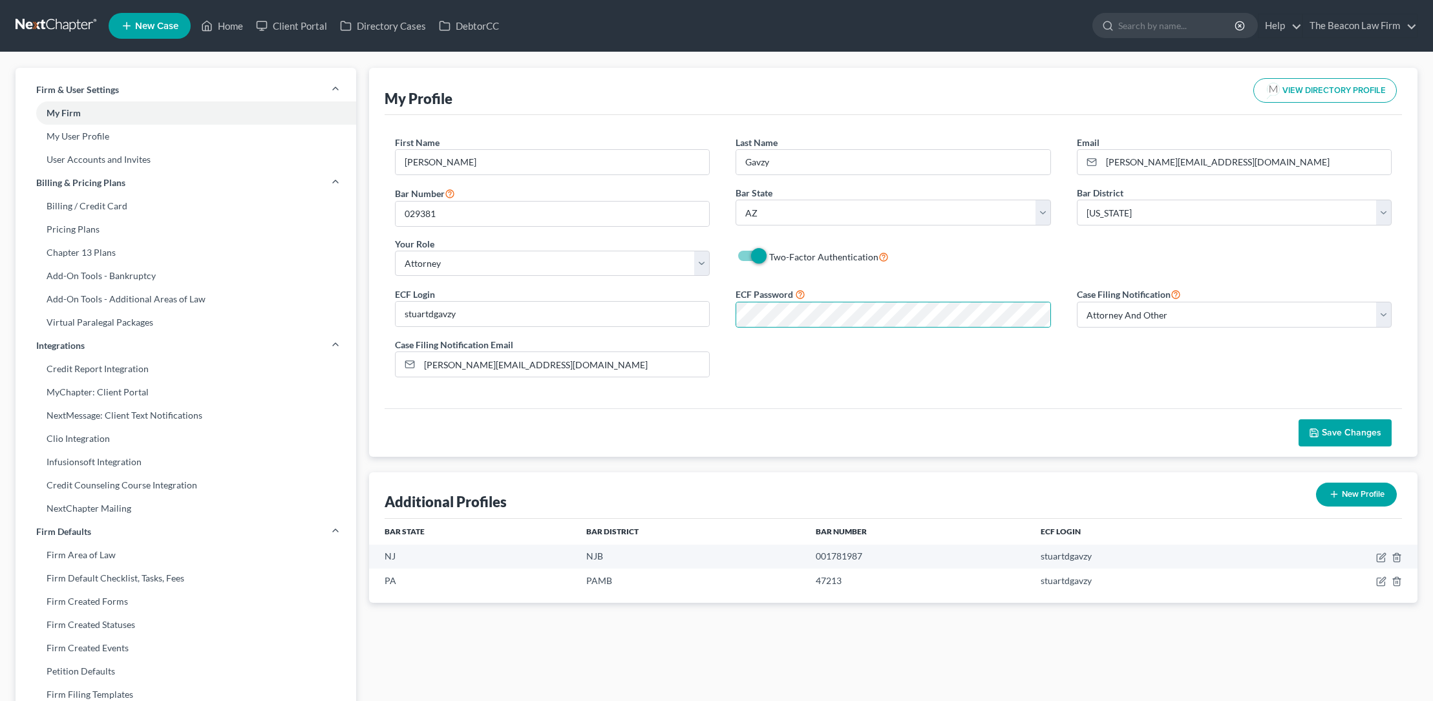
click at [1333, 432] on span "Save Changes" at bounding box center [1351, 432] width 59 height 11
click at [229, 26] on link "Home" at bounding box center [222, 25] width 55 height 23
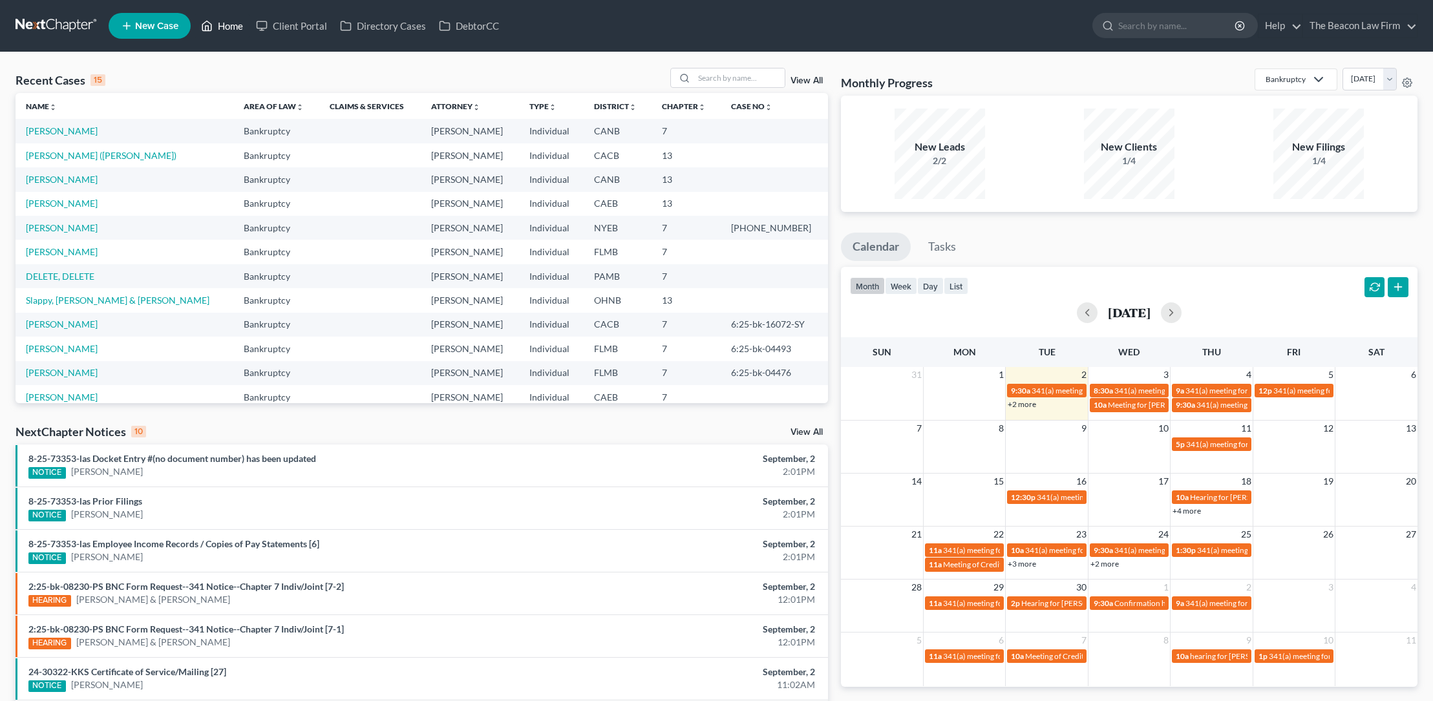
scroll to position [89, 0]
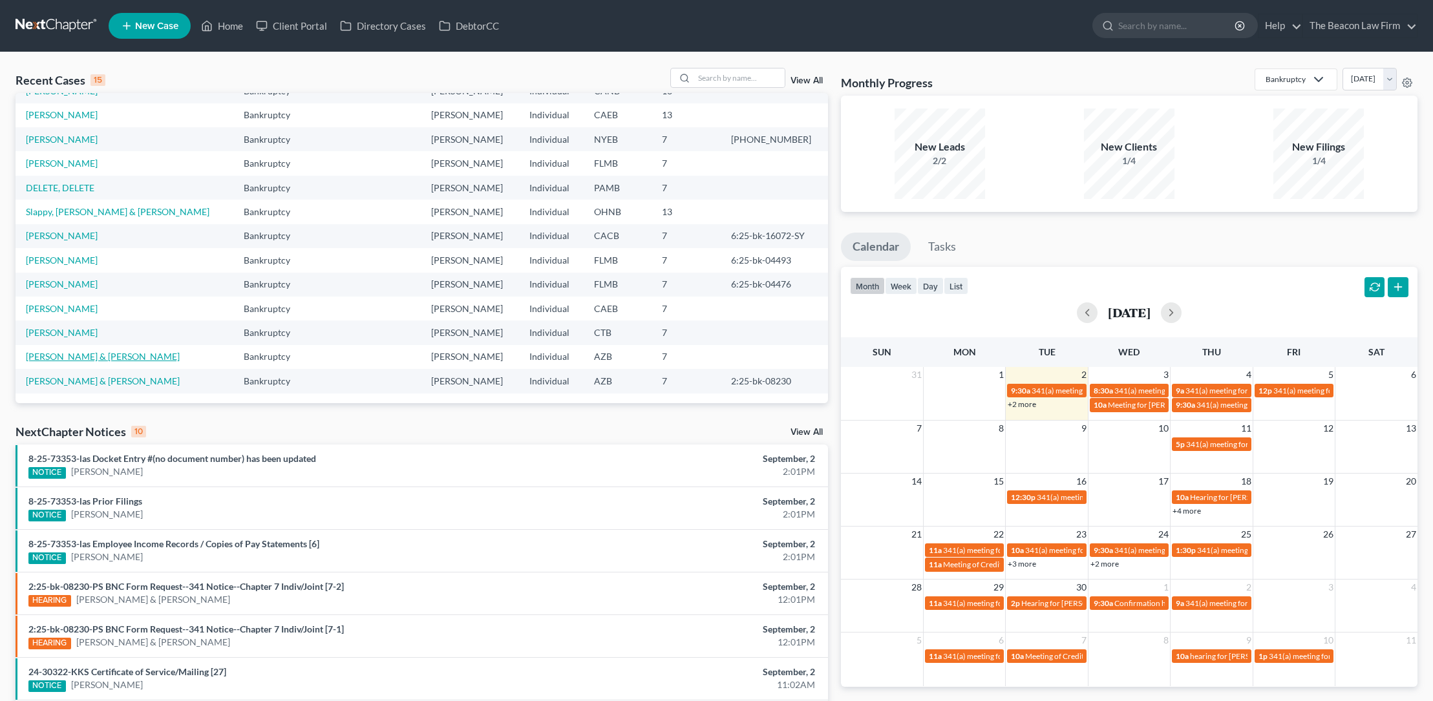
click at [76, 358] on link "[PERSON_NAME] & [PERSON_NAME]" at bounding box center [103, 356] width 154 height 11
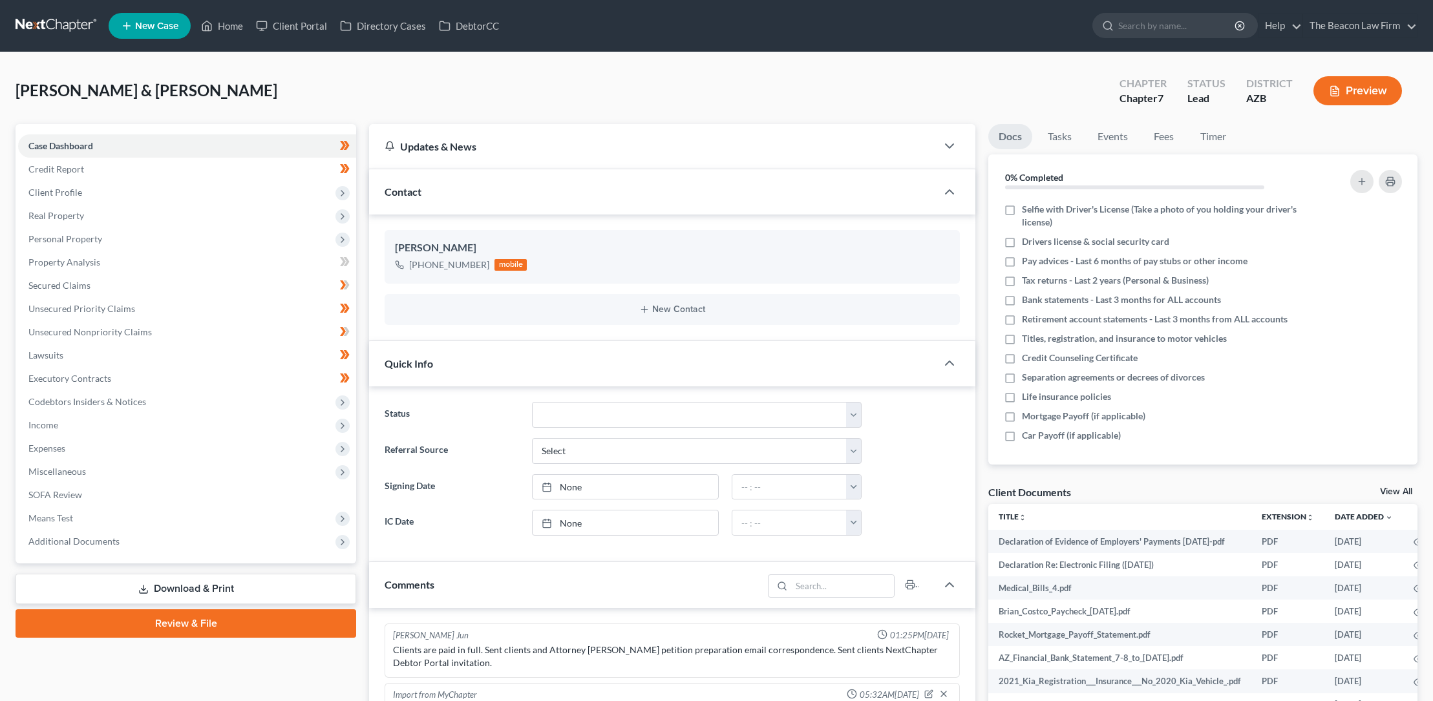
scroll to position [337, 0]
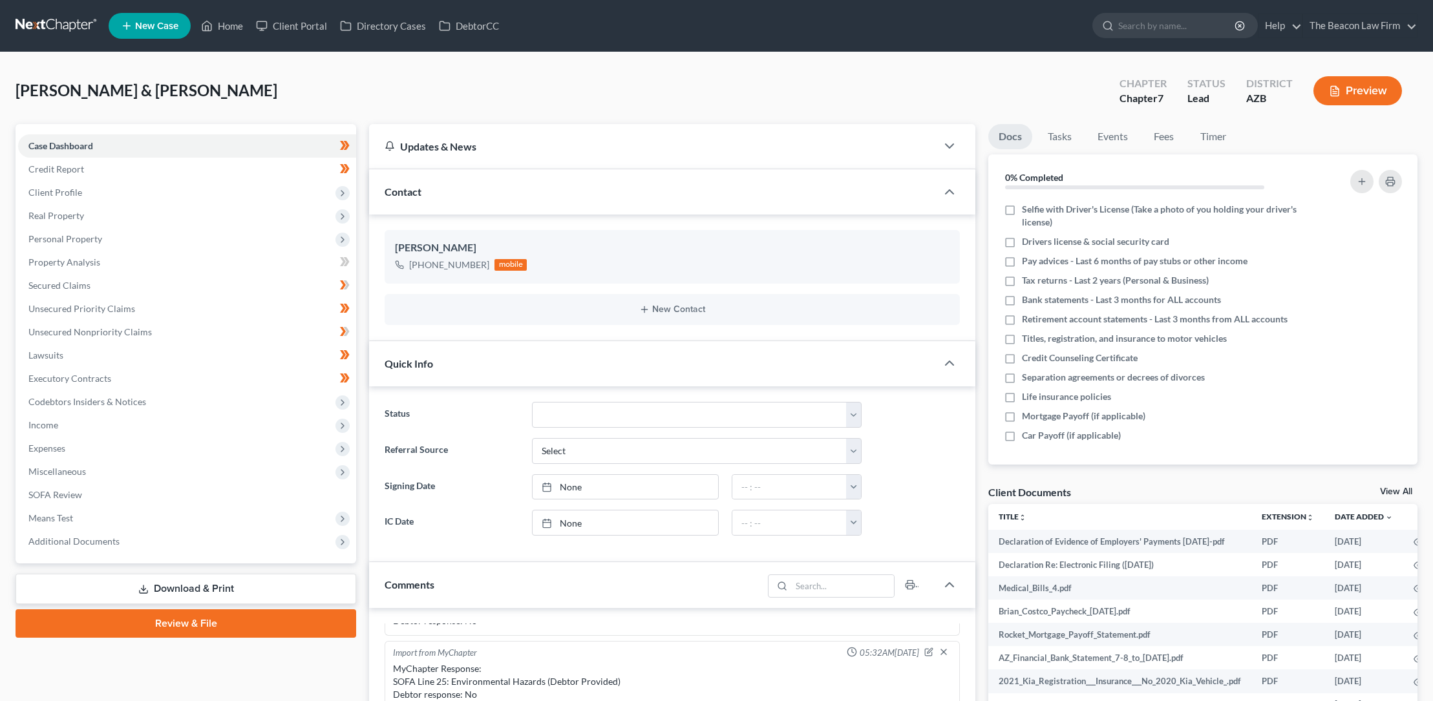
click at [180, 621] on link "Review & File" at bounding box center [186, 624] width 341 height 28
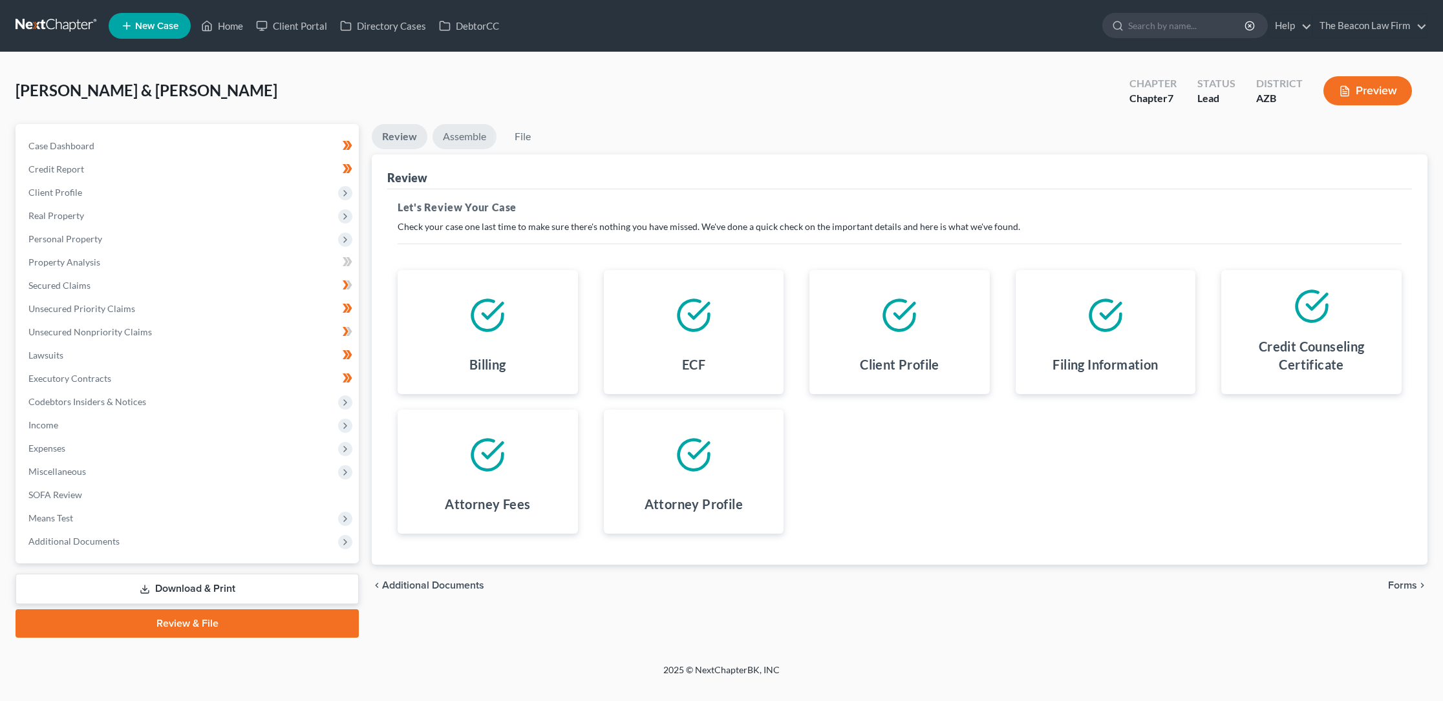
click at [469, 134] on link "Assemble" at bounding box center [464, 136] width 64 height 25
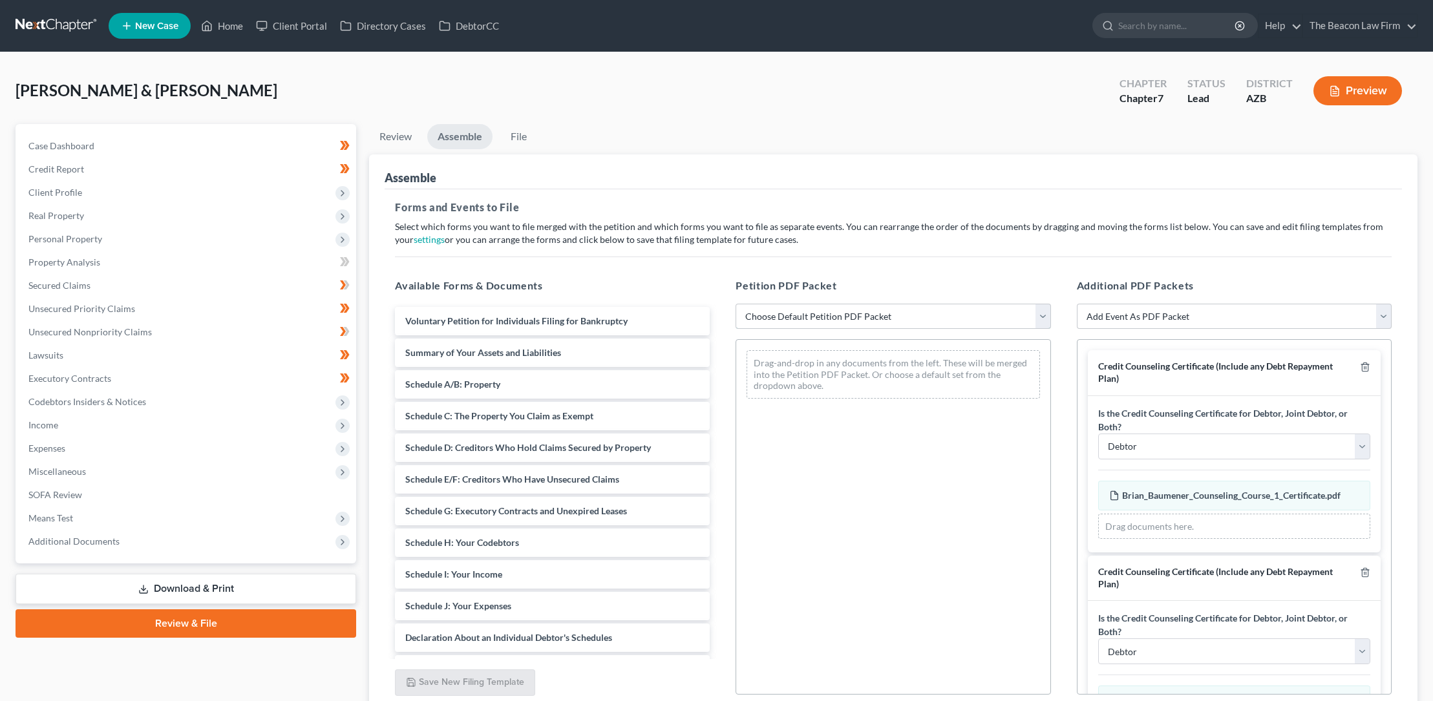
click at [778, 310] on select "Choose Default Petition PDF Packet Complete Bankruptcy Petition (all forms and …" at bounding box center [893, 317] width 315 height 26
select select "0"
click at [736, 304] on select "Choose Default Petition PDF Packet Complete Bankruptcy Petition (all forms and …" at bounding box center [893, 317] width 315 height 26
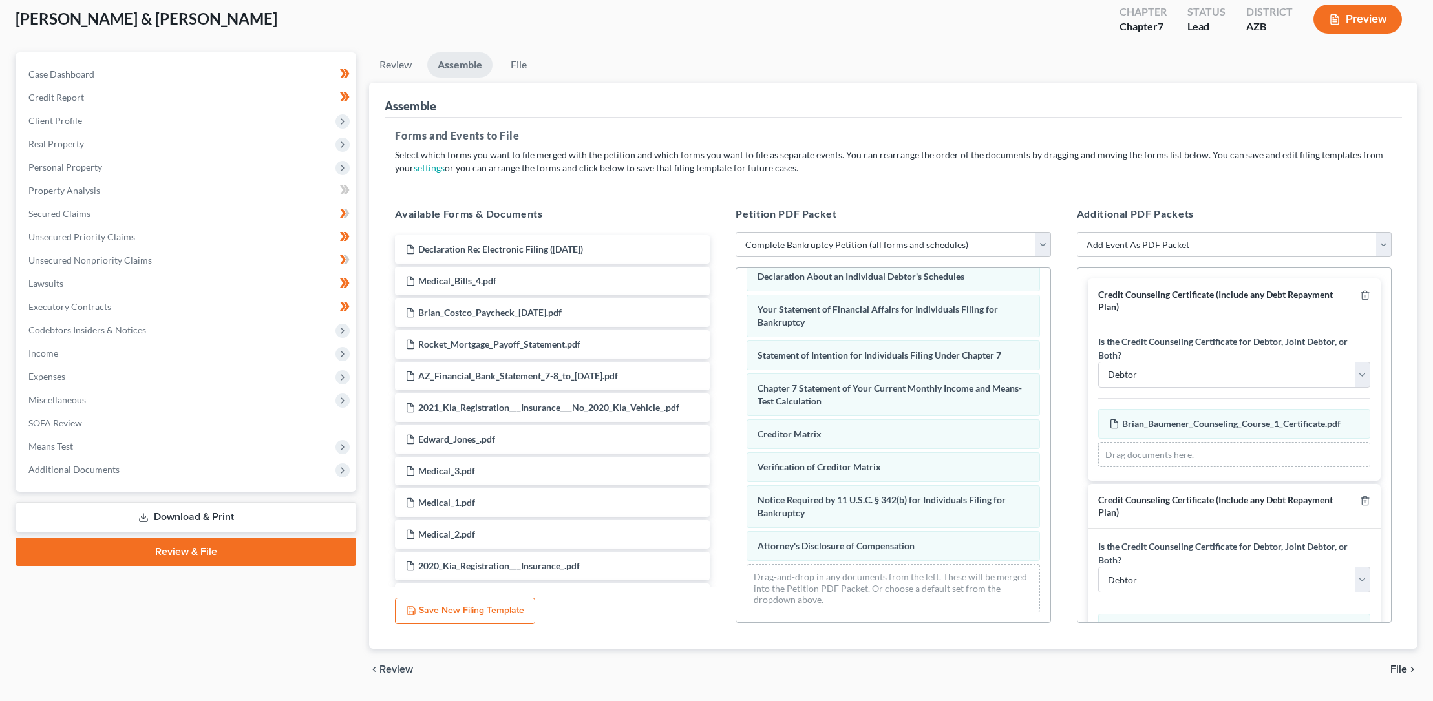
scroll to position [109, 0]
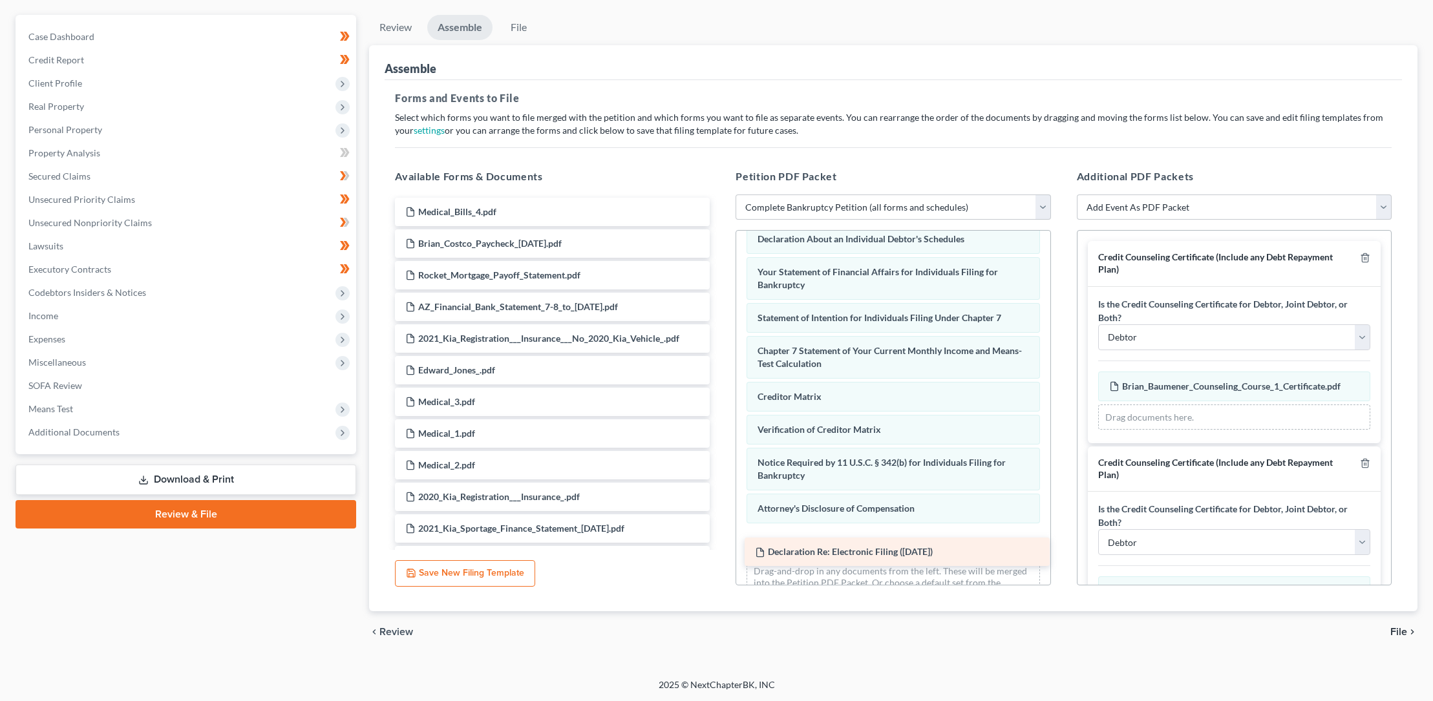
drag, startPoint x: 518, startPoint y: 211, endPoint x: 868, endPoint y: 552, distance: 488.7
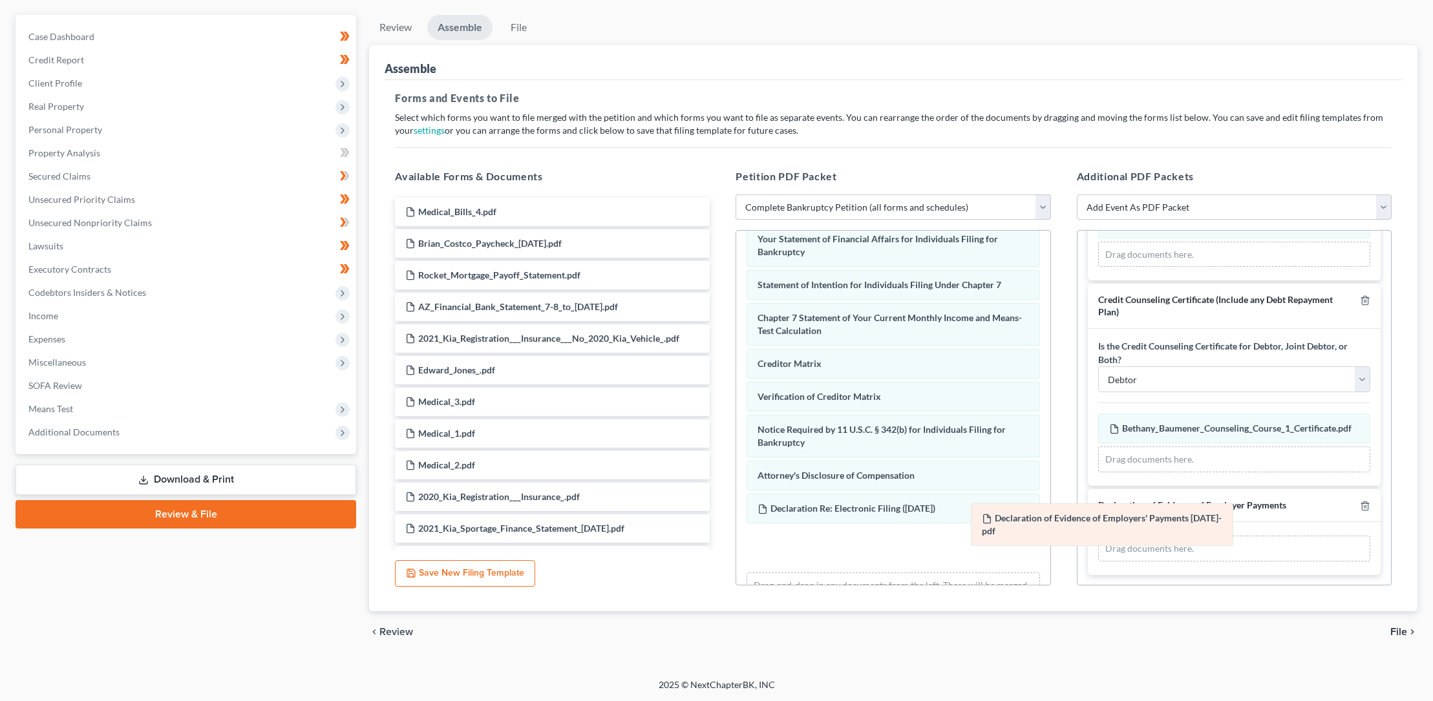
scroll to position [176, 0]
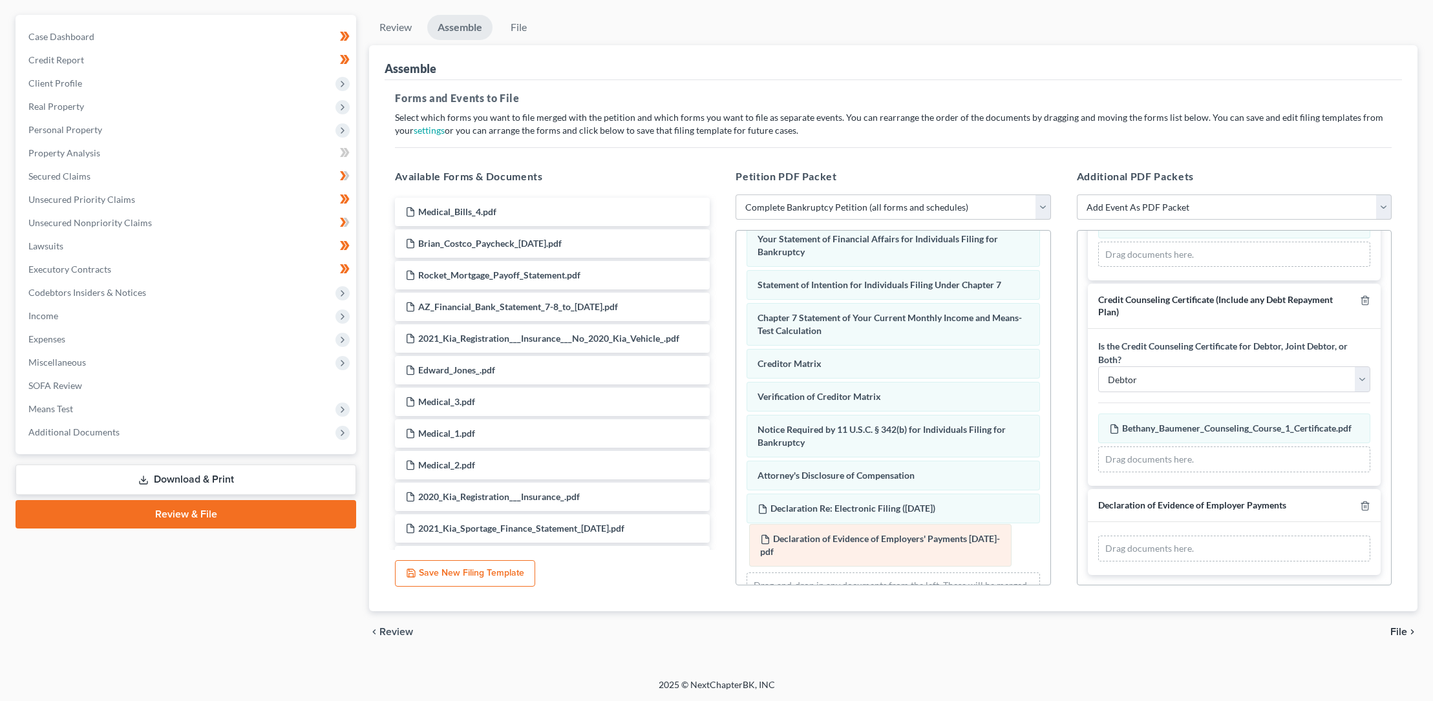
drag, startPoint x: 1171, startPoint y: 502, endPoint x: 822, endPoint y: 537, distance: 351.5
click at [1098, 537] on div "Declaration of Evidence of Employers' Payments [DATE]-pdf Amended Declaration o…" at bounding box center [1234, 549] width 272 height 26
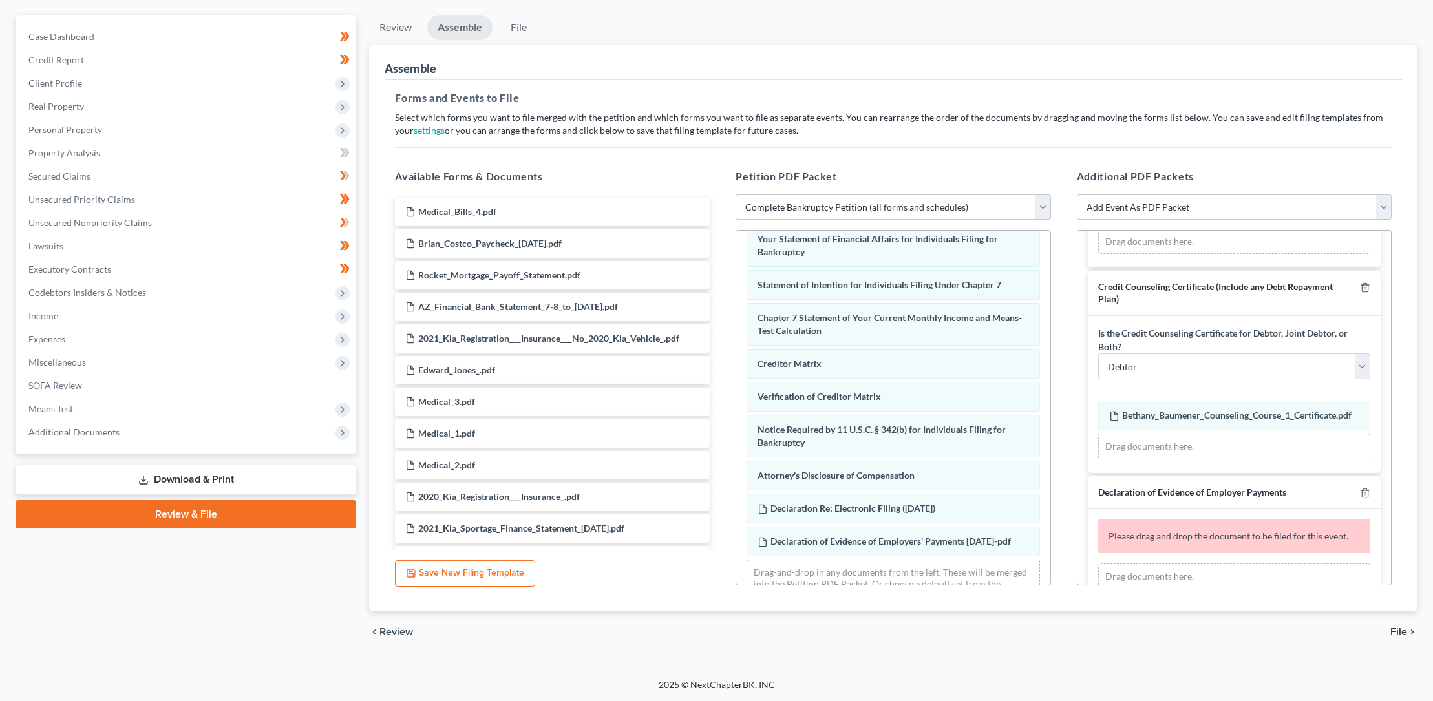
scroll to position [217, 0]
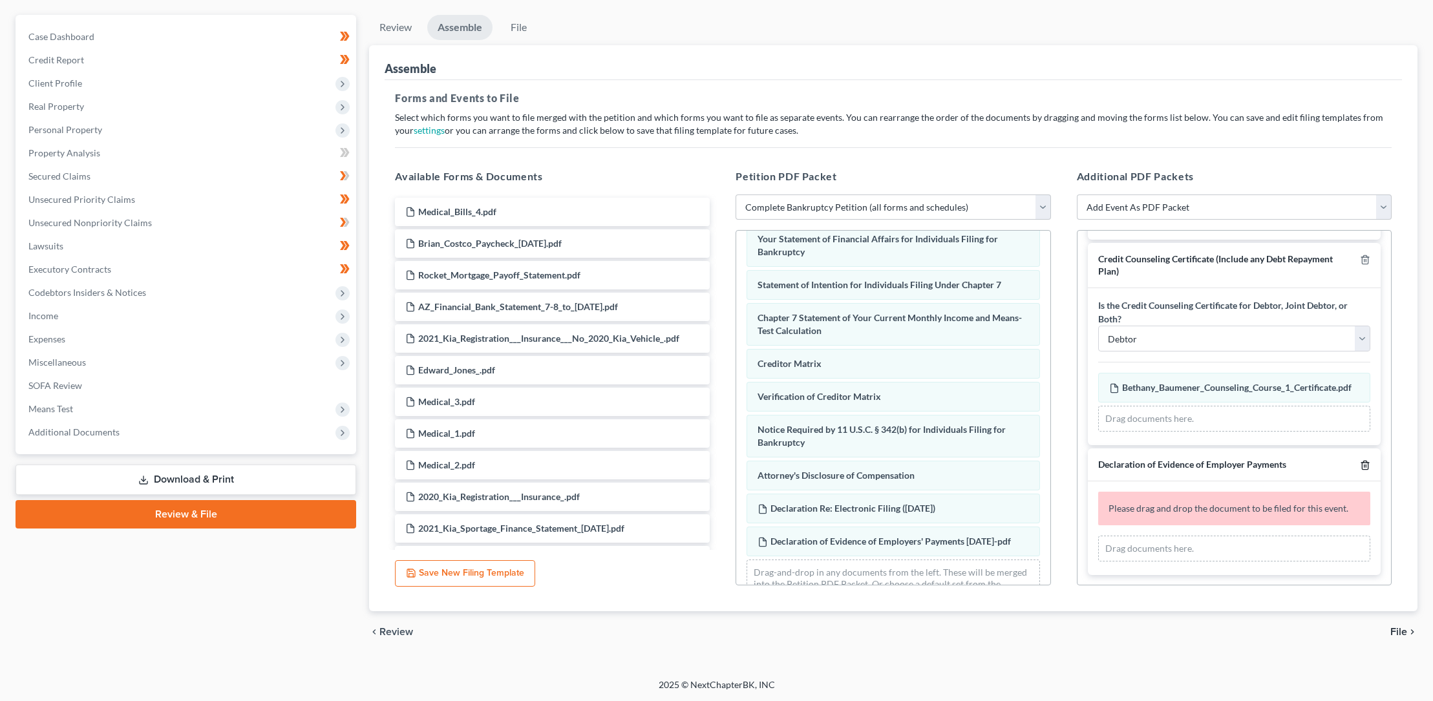
click at [1360, 460] on icon "button" at bounding box center [1365, 465] width 10 height 10
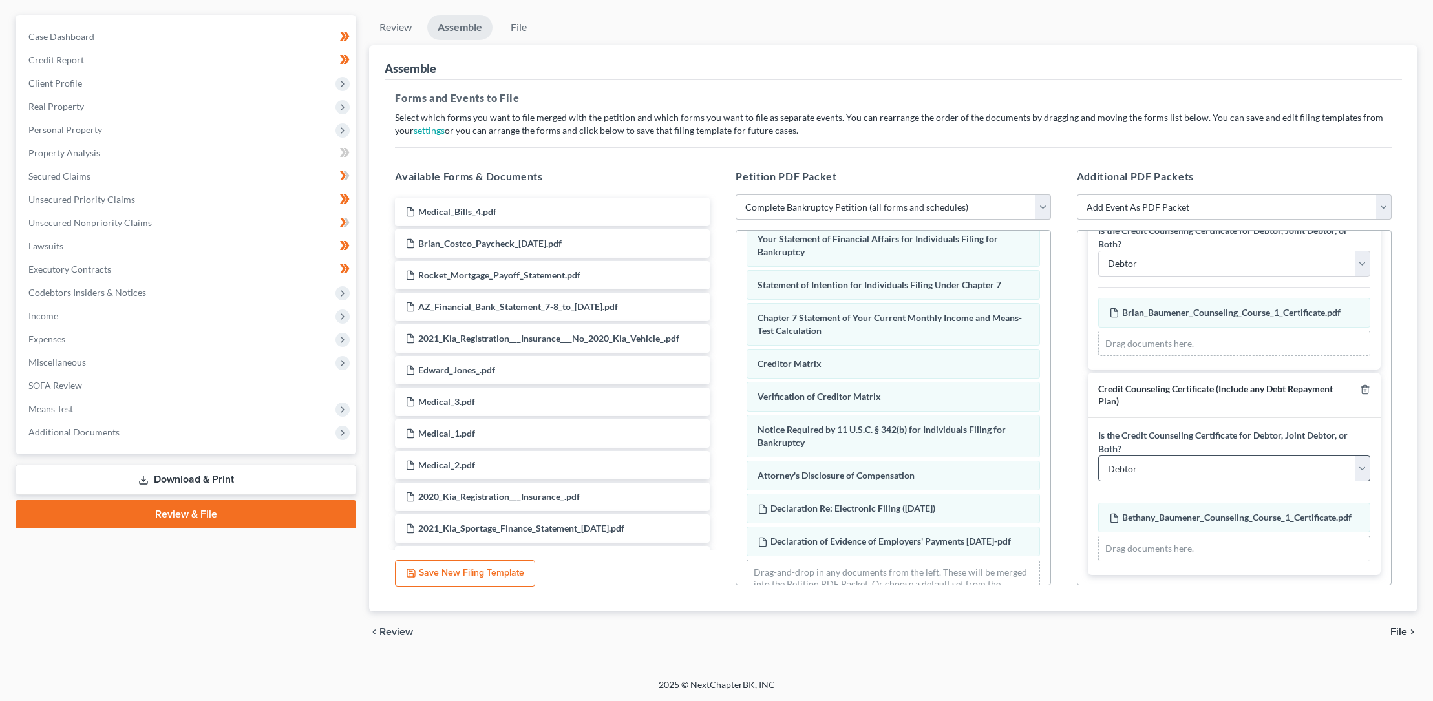
scroll to position [72, 0]
click at [1350, 468] on select "Debtor Joint Debtor Debtor and Joint Debtor" at bounding box center [1234, 470] width 272 height 26
select select "1"
click at [1098, 457] on select "Debtor Joint Debtor Debtor and Joint Debtor" at bounding box center [1234, 470] width 272 height 26
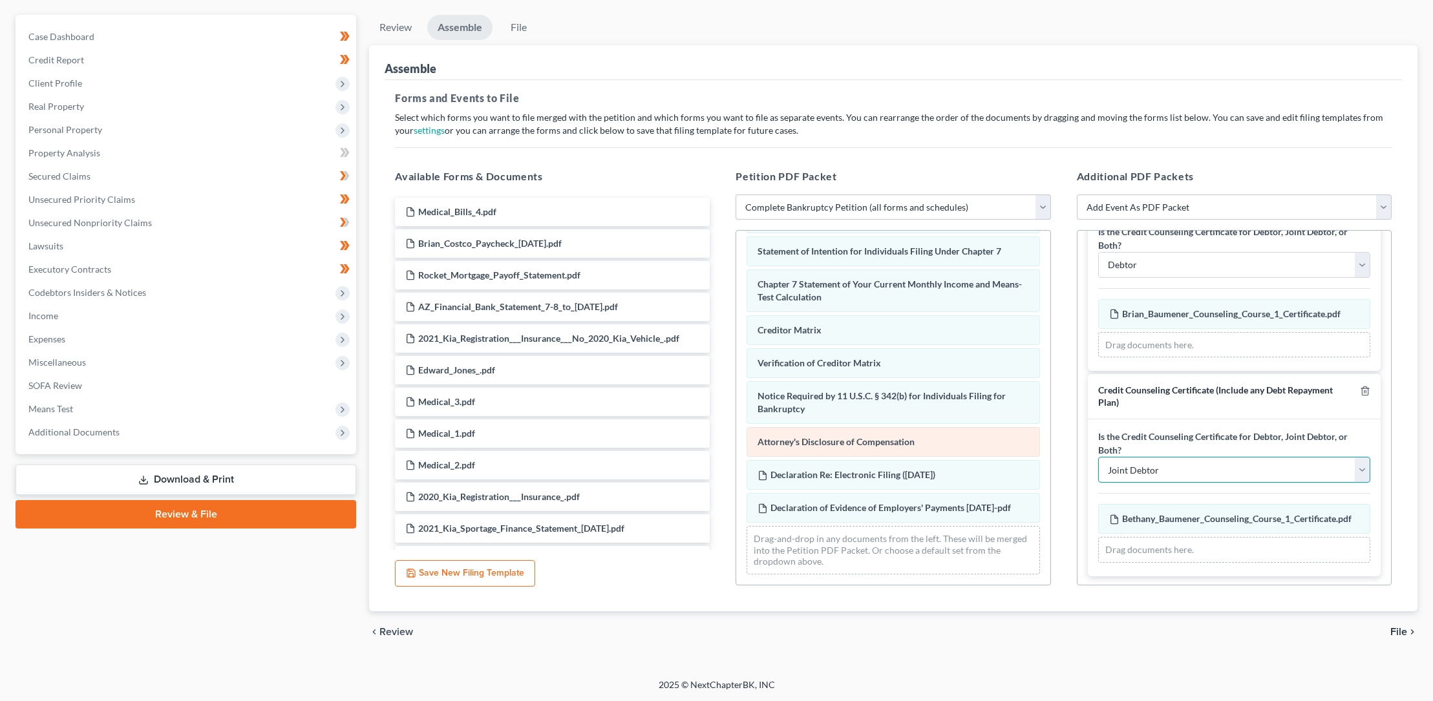
scroll to position [425, 0]
click at [1401, 631] on span "File" at bounding box center [1399, 632] width 17 height 10
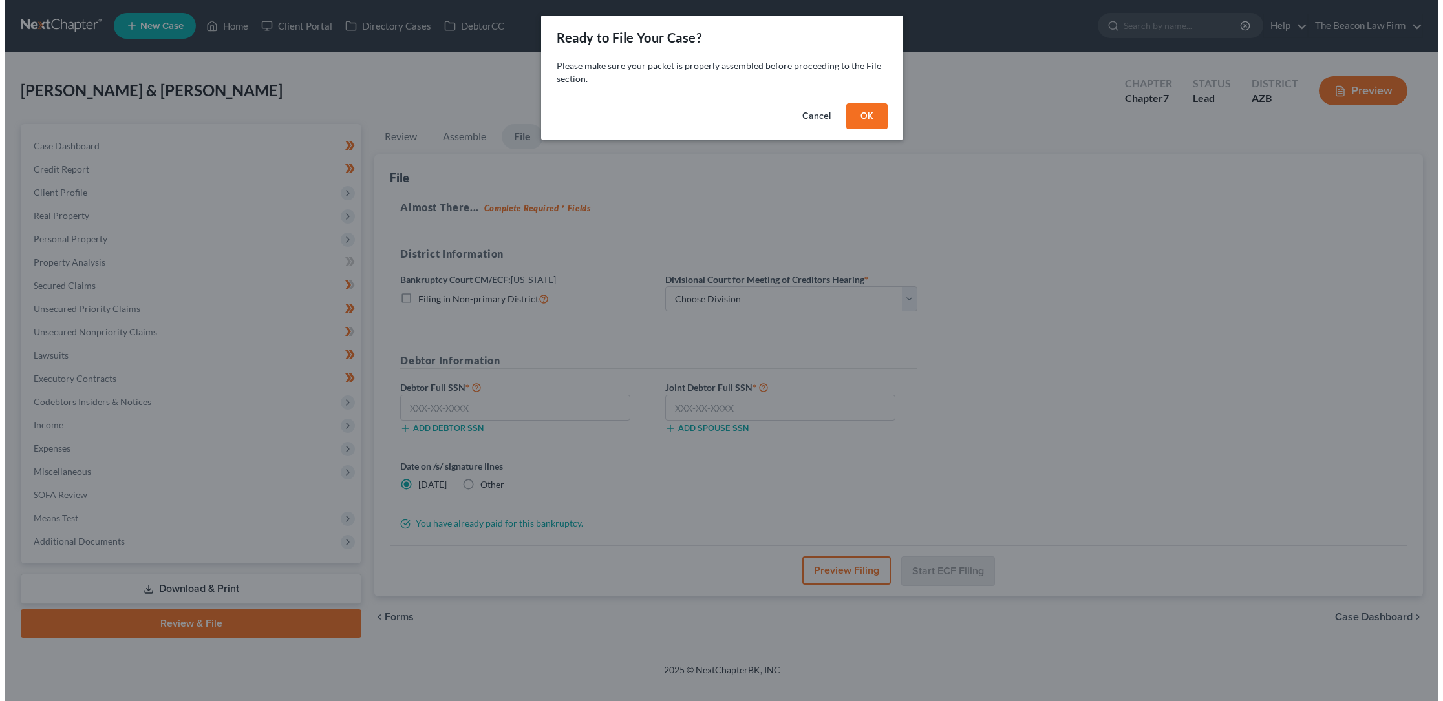
scroll to position [0, 0]
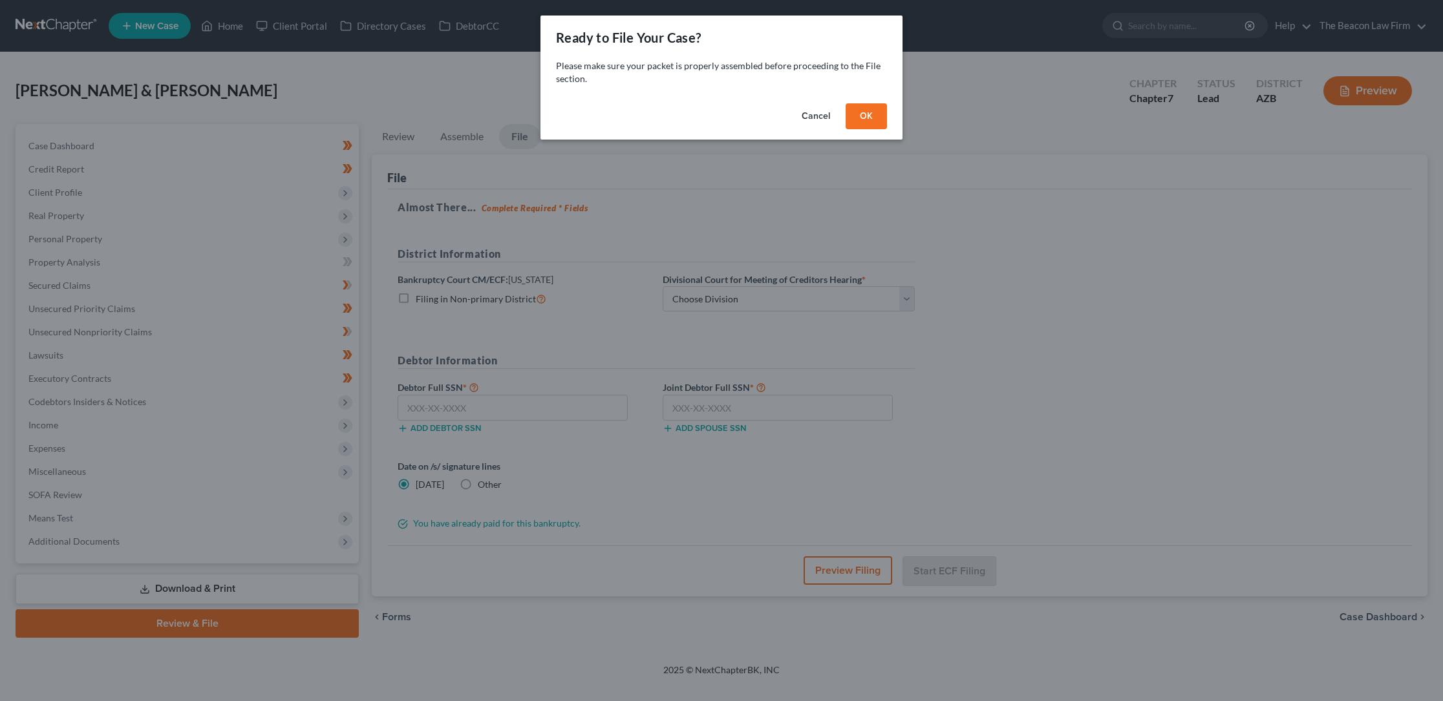
click at [868, 112] on button "OK" at bounding box center [866, 116] width 41 height 26
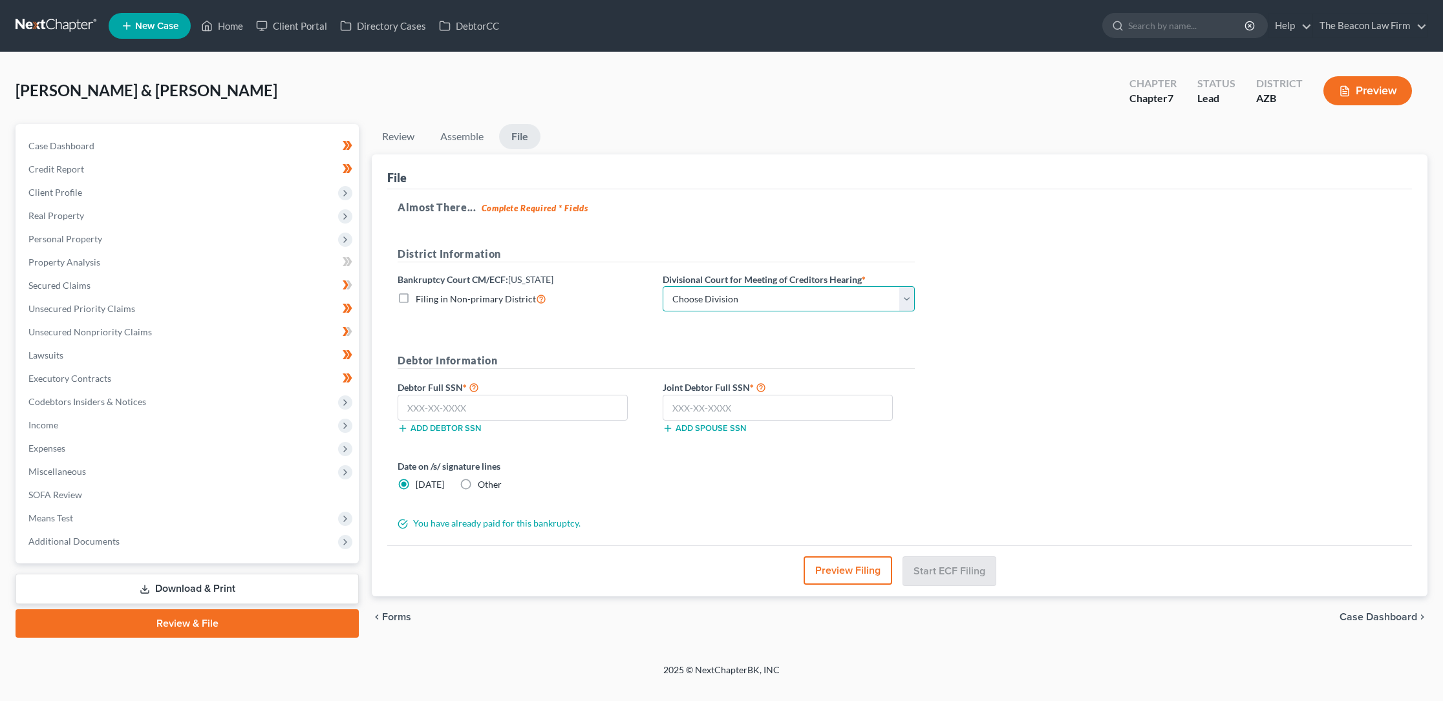
click at [904, 302] on select "Choose Division Phoenix [GEOGRAPHIC_DATA] [PERSON_NAME]" at bounding box center [789, 299] width 252 height 26
select select "0"
click at [663, 286] on select "Choose Division Phoenix [GEOGRAPHIC_DATA] [PERSON_NAME]" at bounding box center [789, 299] width 252 height 26
click at [411, 408] on input "text" at bounding box center [513, 408] width 230 height 26
type input "600-72-8105"
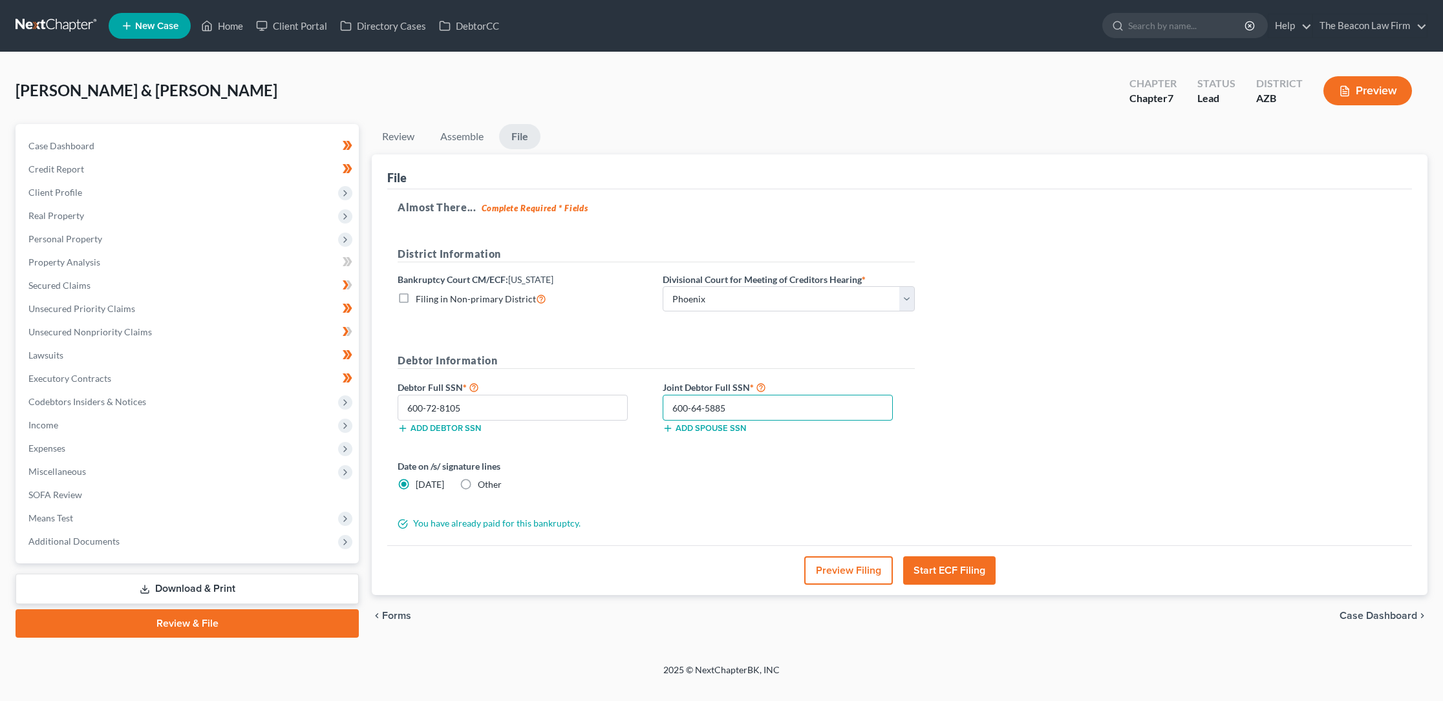
type input "600-64-5885"
click at [944, 566] on button "Start ECF Filing" at bounding box center [949, 571] width 92 height 28
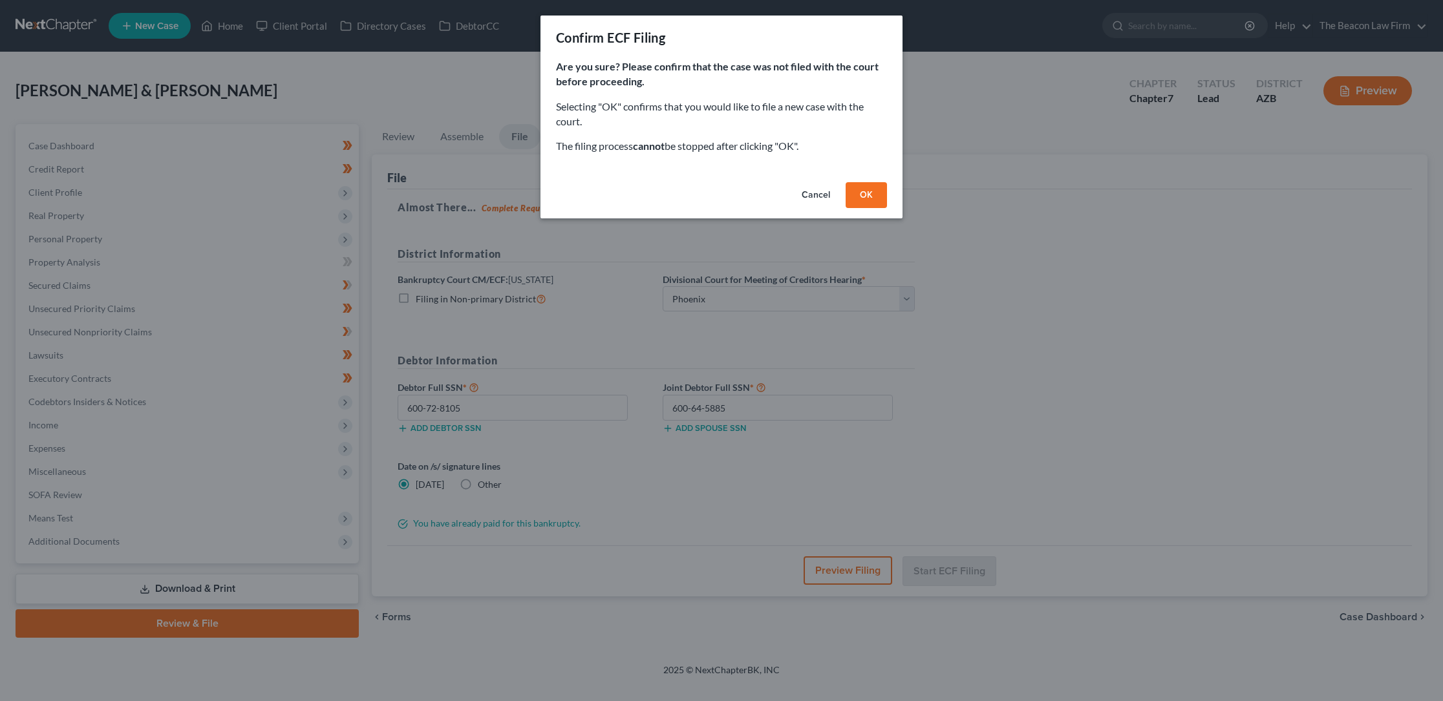
click at [863, 191] on button "OK" at bounding box center [866, 195] width 41 height 26
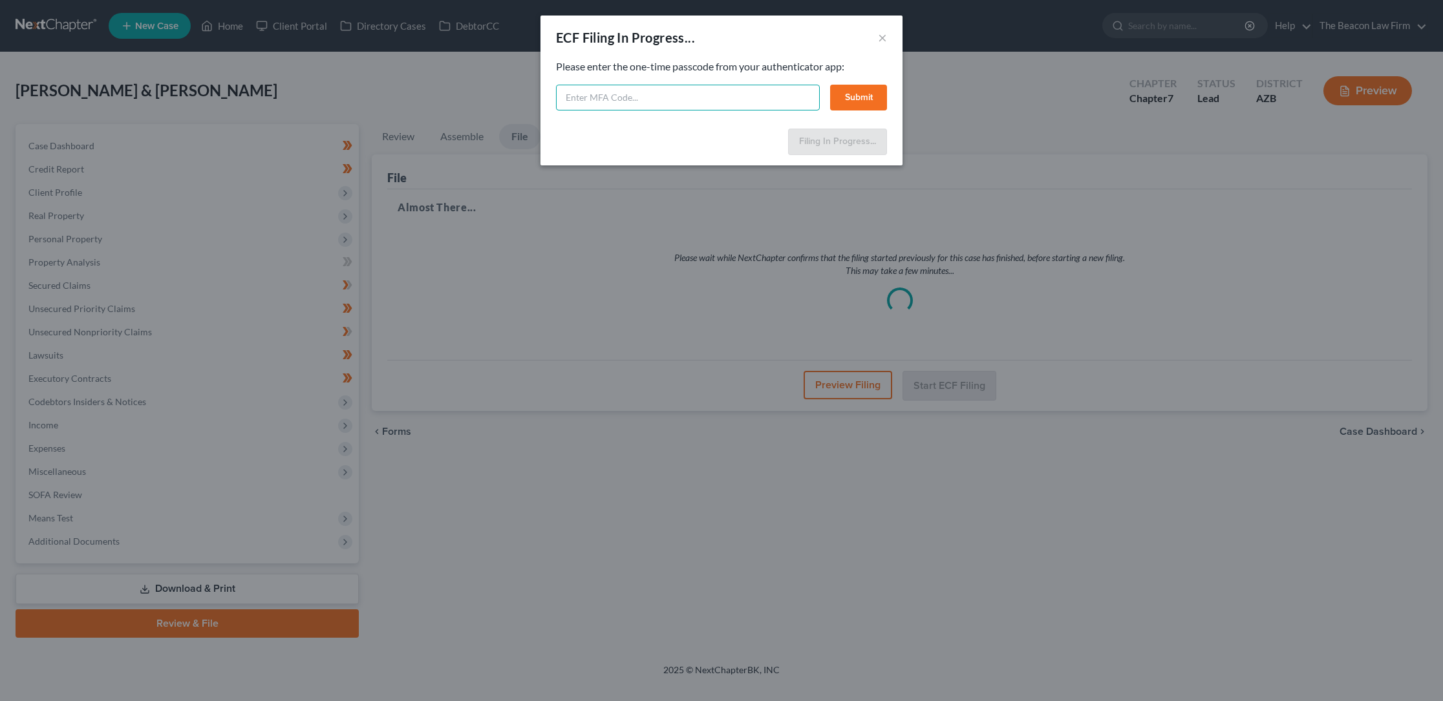
click at [596, 99] on input "text" at bounding box center [688, 98] width 264 height 26
type input "660588"
click at [849, 94] on button "Submit" at bounding box center [858, 98] width 57 height 26
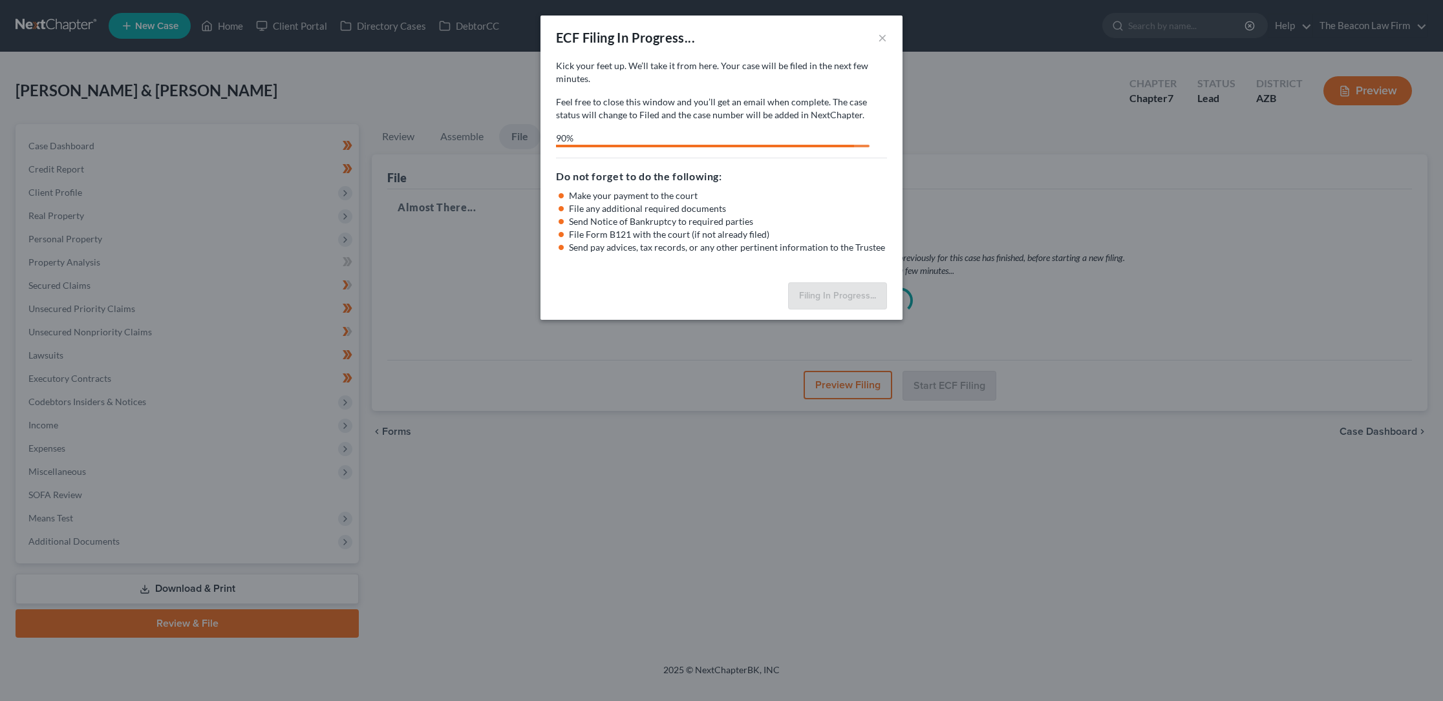
select select "0"
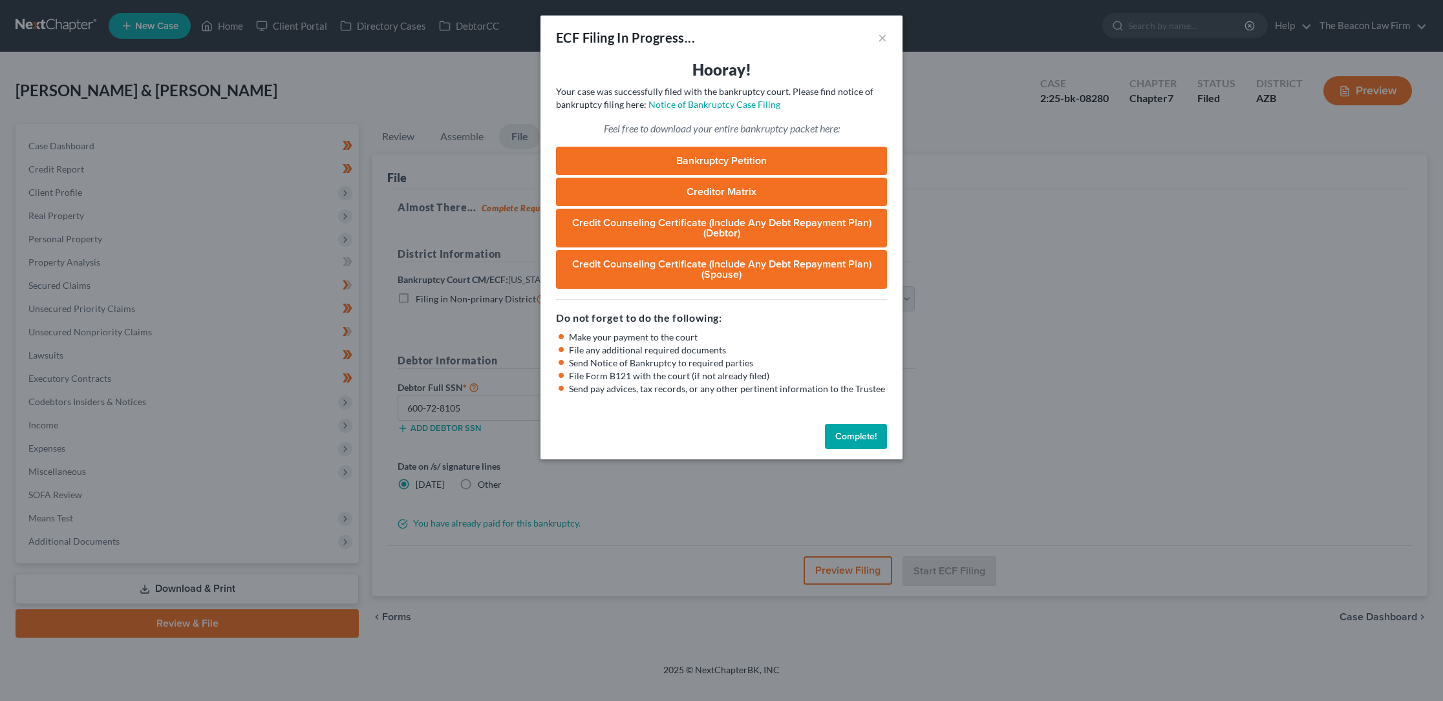
click at [702, 157] on link "Bankruptcy Petition" at bounding box center [721, 161] width 331 height 28
click at [845, 433] on button "Complete!" at bounding box center [856, 437] width 62 height 26
